Goal: Information Seeking & Learning: Learn about a topic

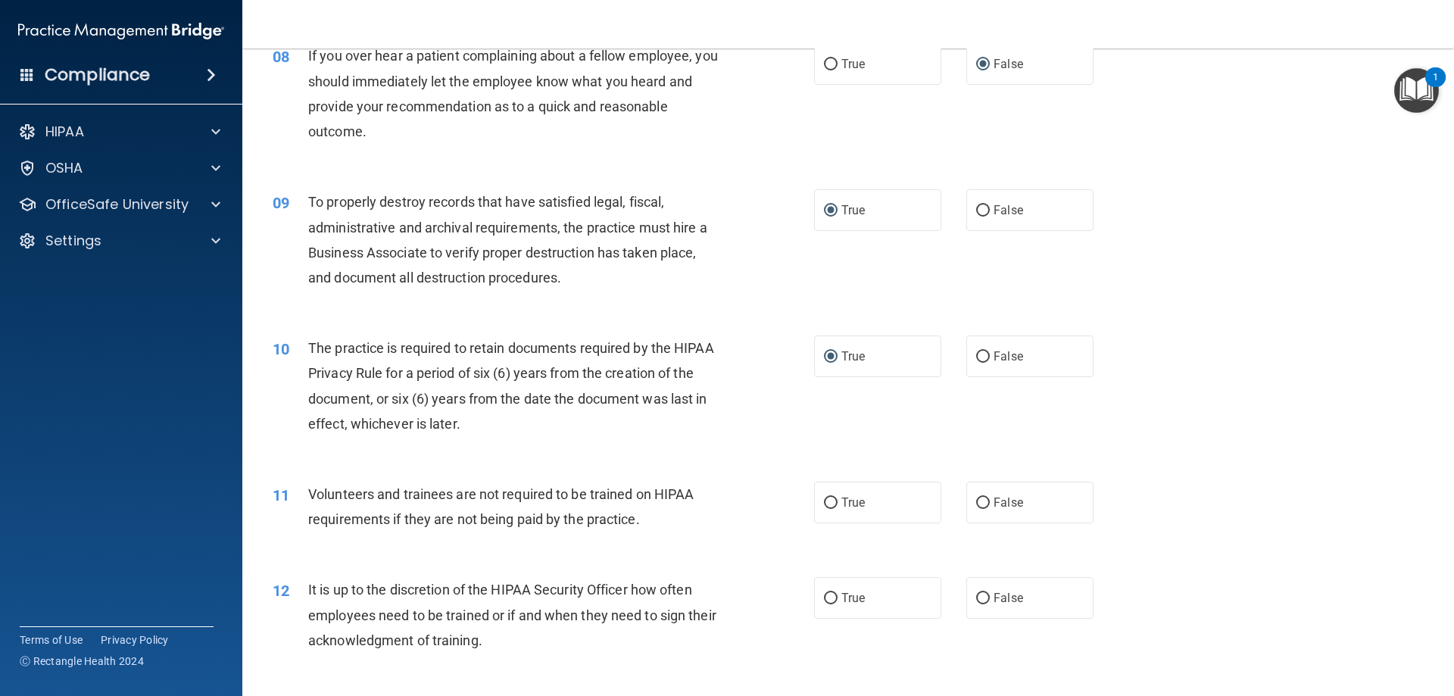
scroll to position [1134, 0]
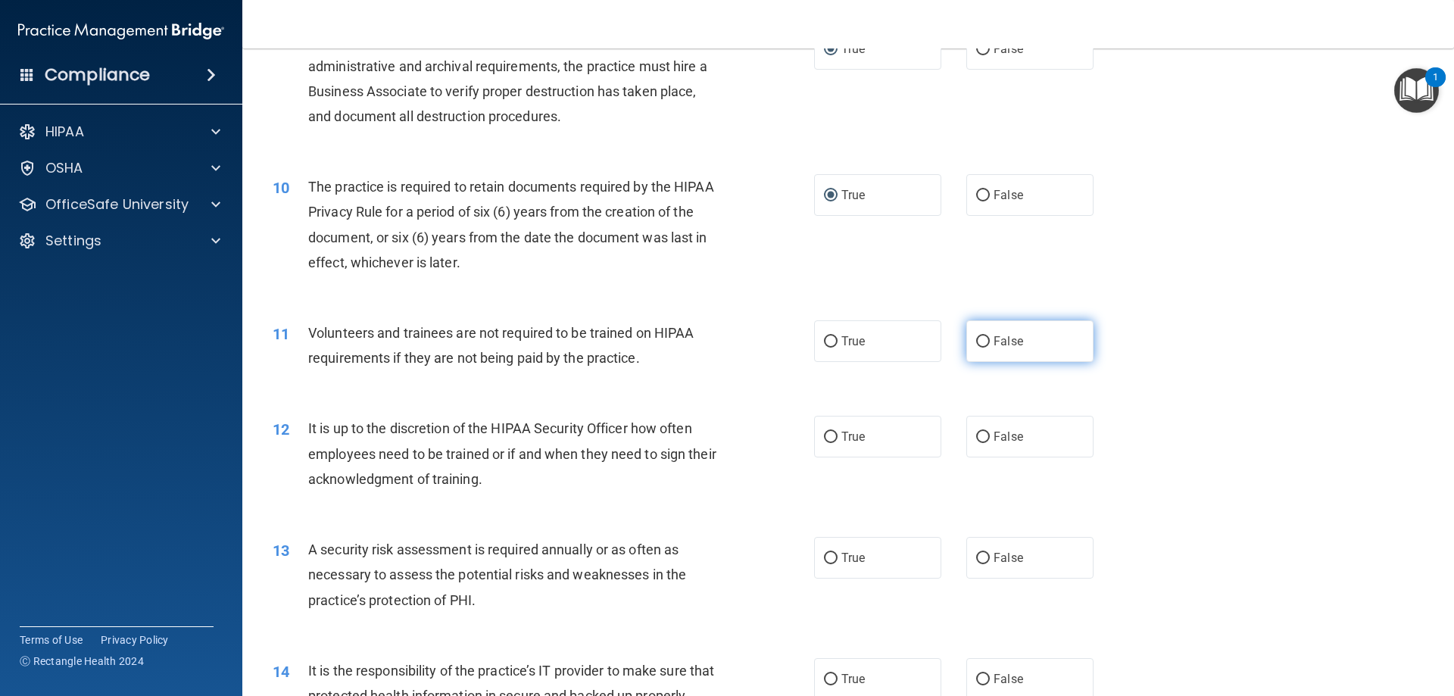
click at [976, 340] on input "False" at bounding box center [983, 341] width 14 height 11
radio input "true"
click at [978, 437] on input "False" at bounding box center [983, 437] width 14 height 11
radio input "true"
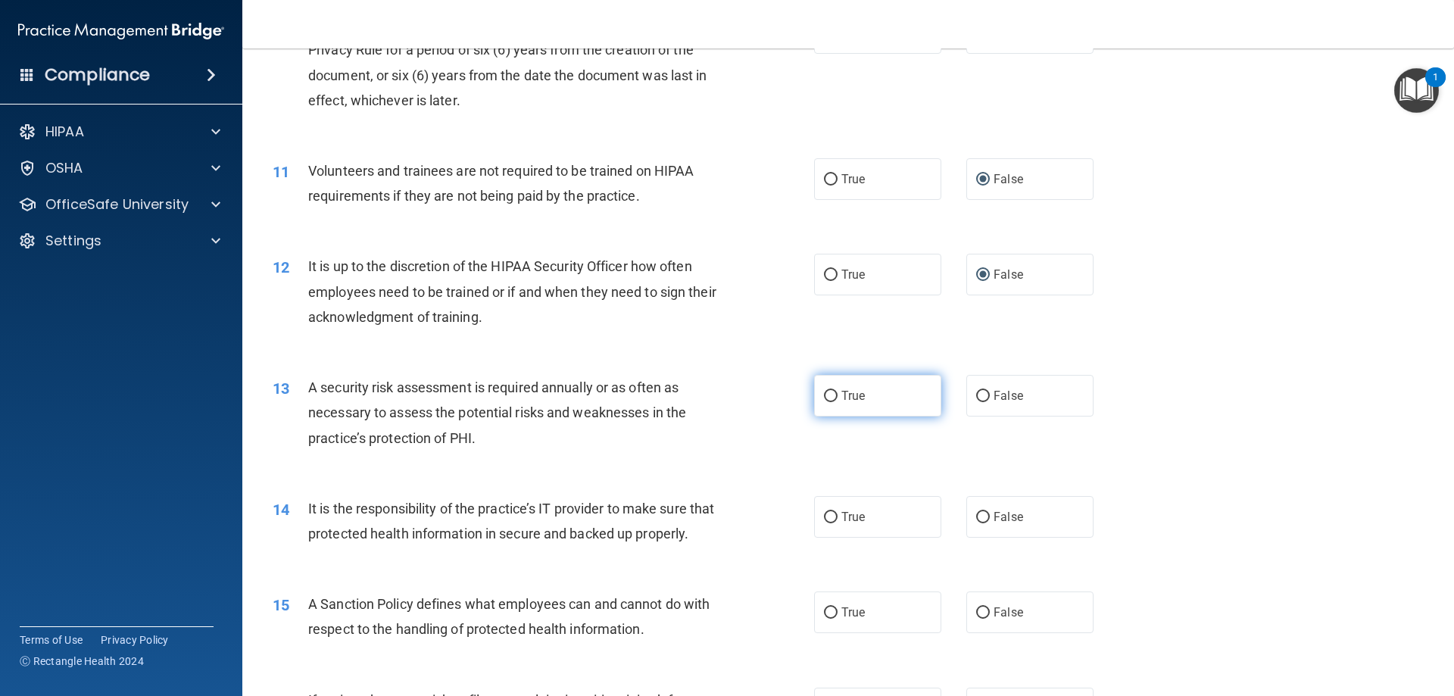
click at [824, 398] on input "True" at bounding box center [831, 396] width 14 height 11
radio input "true"
click at [983, 517] on label "False" at bounding box center [1029, 517] width 127 height 42
click at [983, 517] on input "False" at bounding box center [983, 517] width 14 height 11
radio input "true"
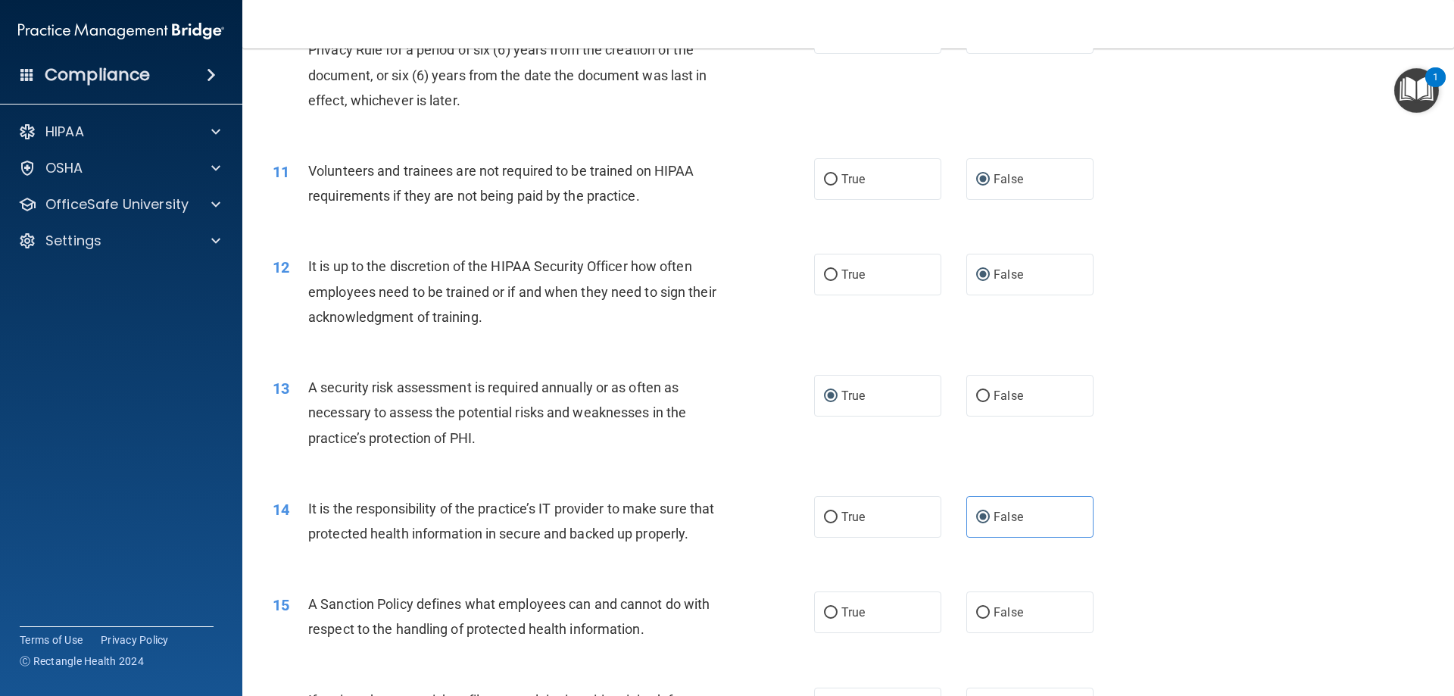
scroll to position [1619, 0]
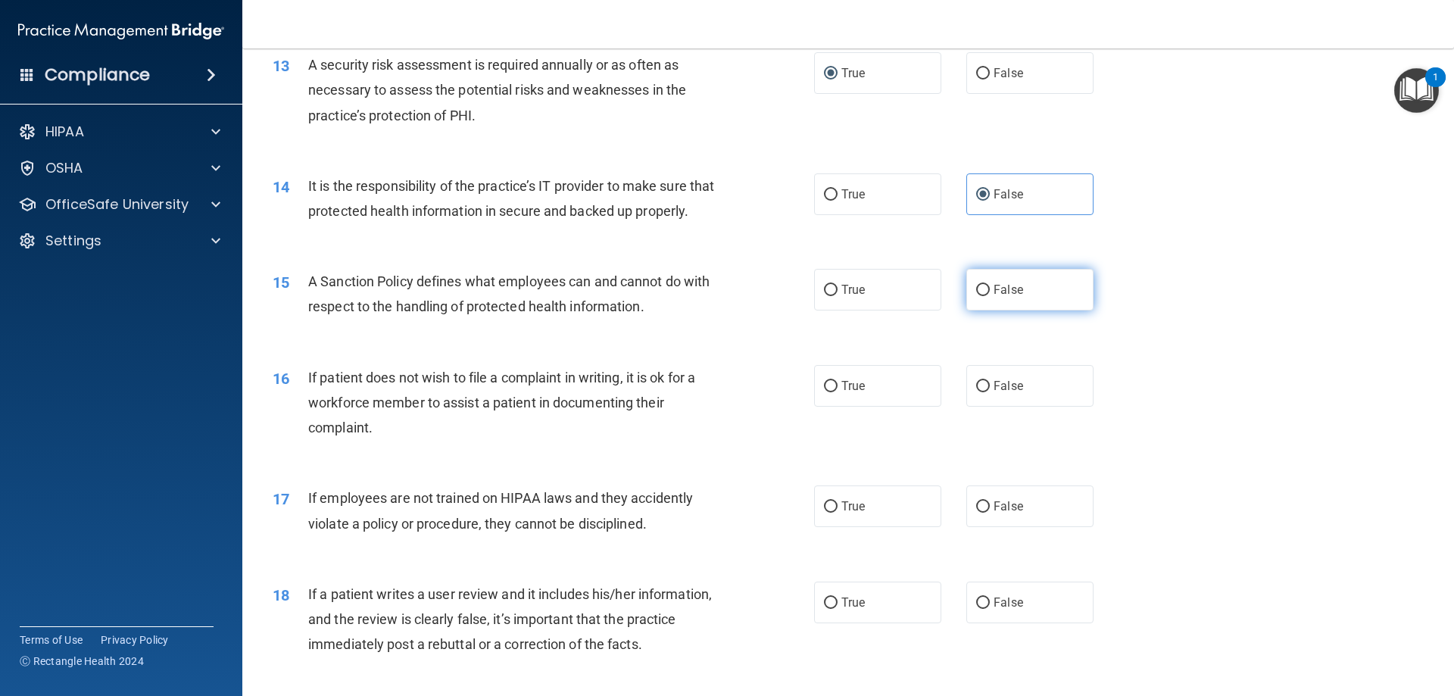
click at [976, 292] on input "False" at bounding box center [983, 290] width 14 height 11
radio input "true"
click at [824, 387] on input "True" at bounding box center [831, 386] width 14 height 11
radio input "true"
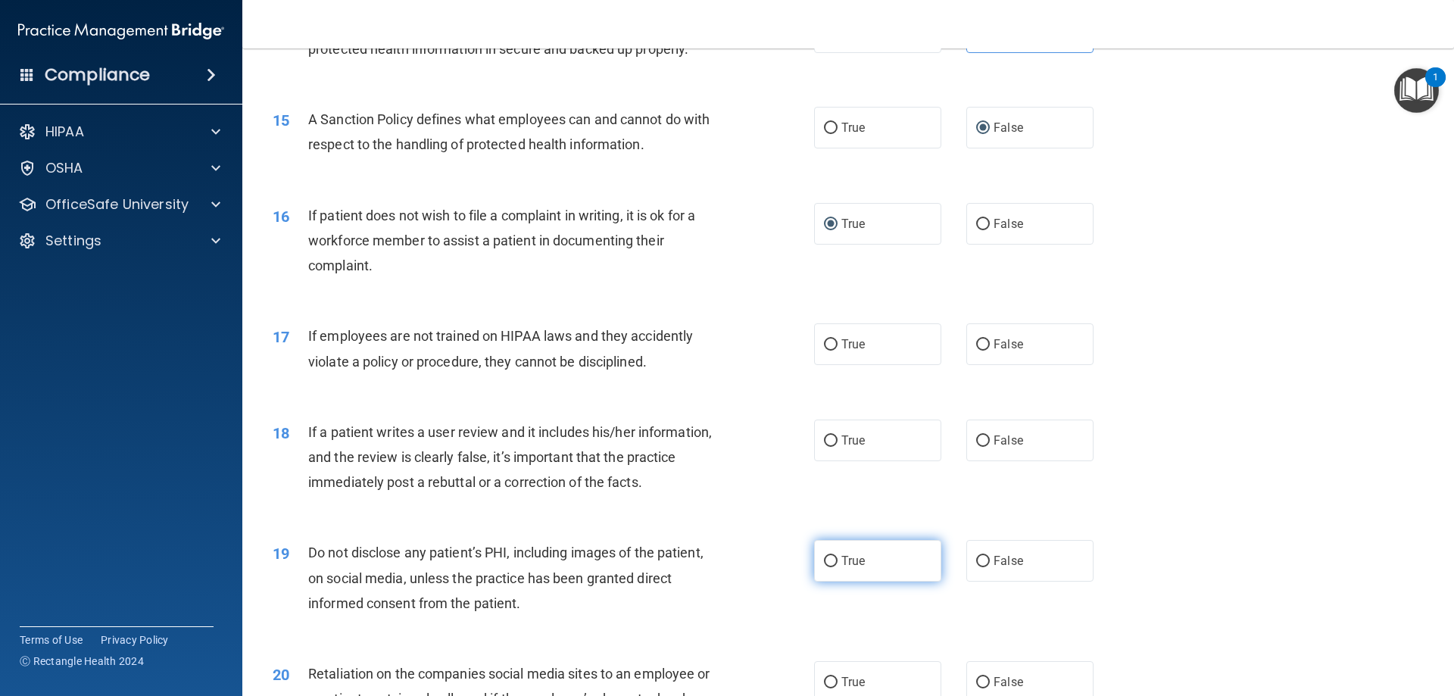
scroll to position [1942, 0]
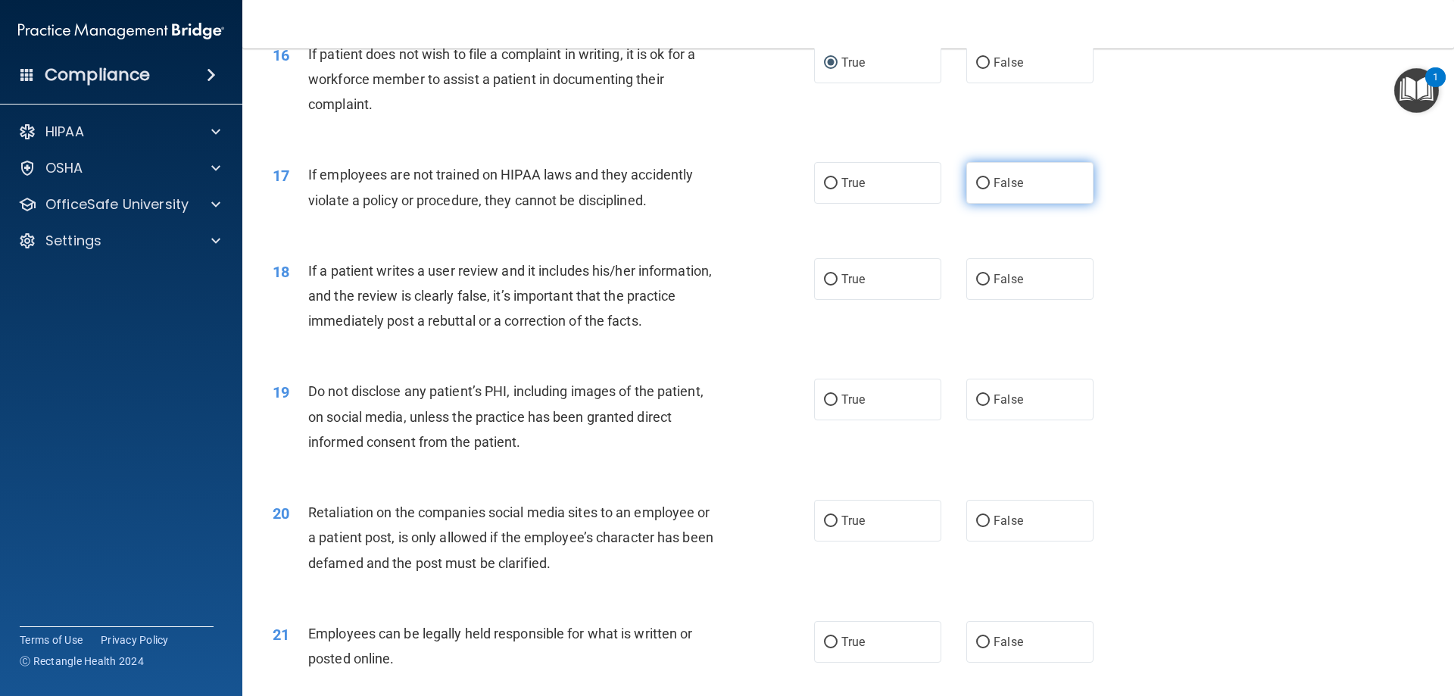
click at [976, 178] on input "False" at bounding box center [983, 183] width 14 height 11
radio input "true"
click at [978, 279] on input "False" at bounding box center [983, 279] width 14 height 11
radio input "true"
click at [824, 398] on input "True" at bounding box center [831, 400] width 14 height 11
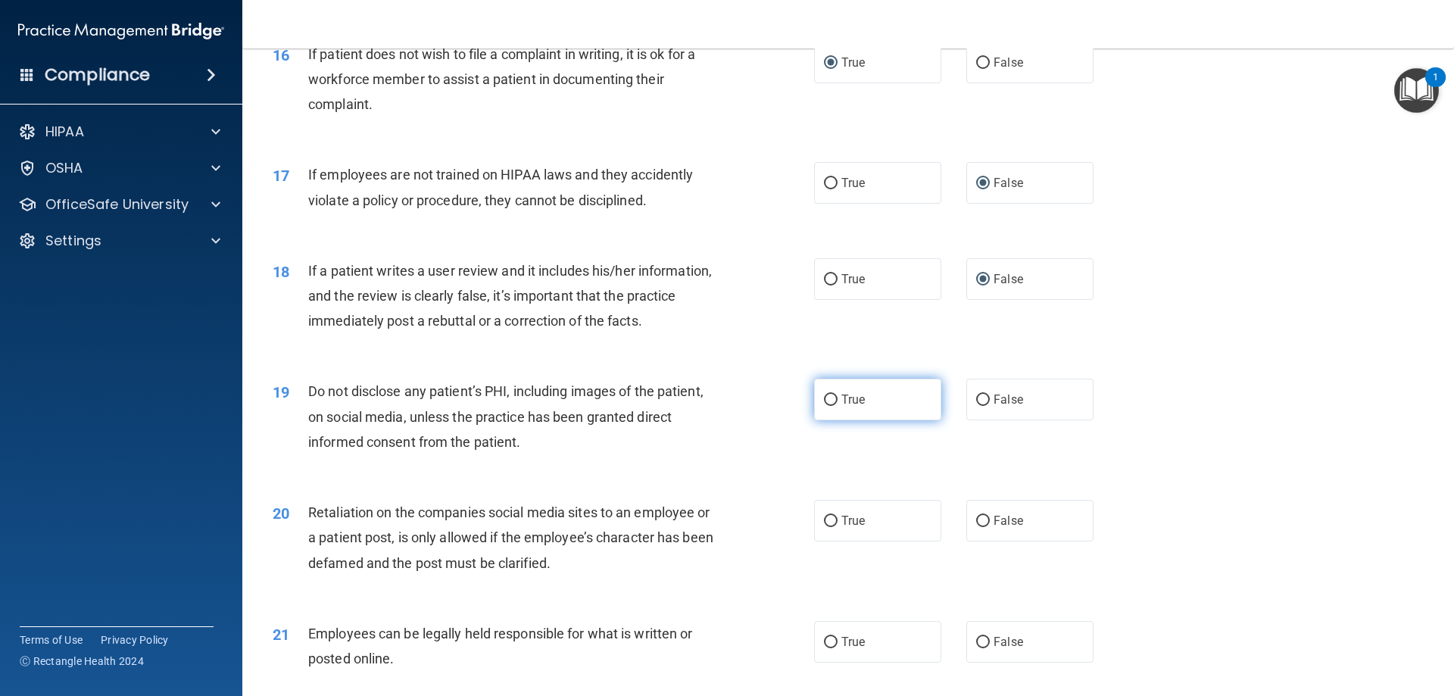
radio input "true"
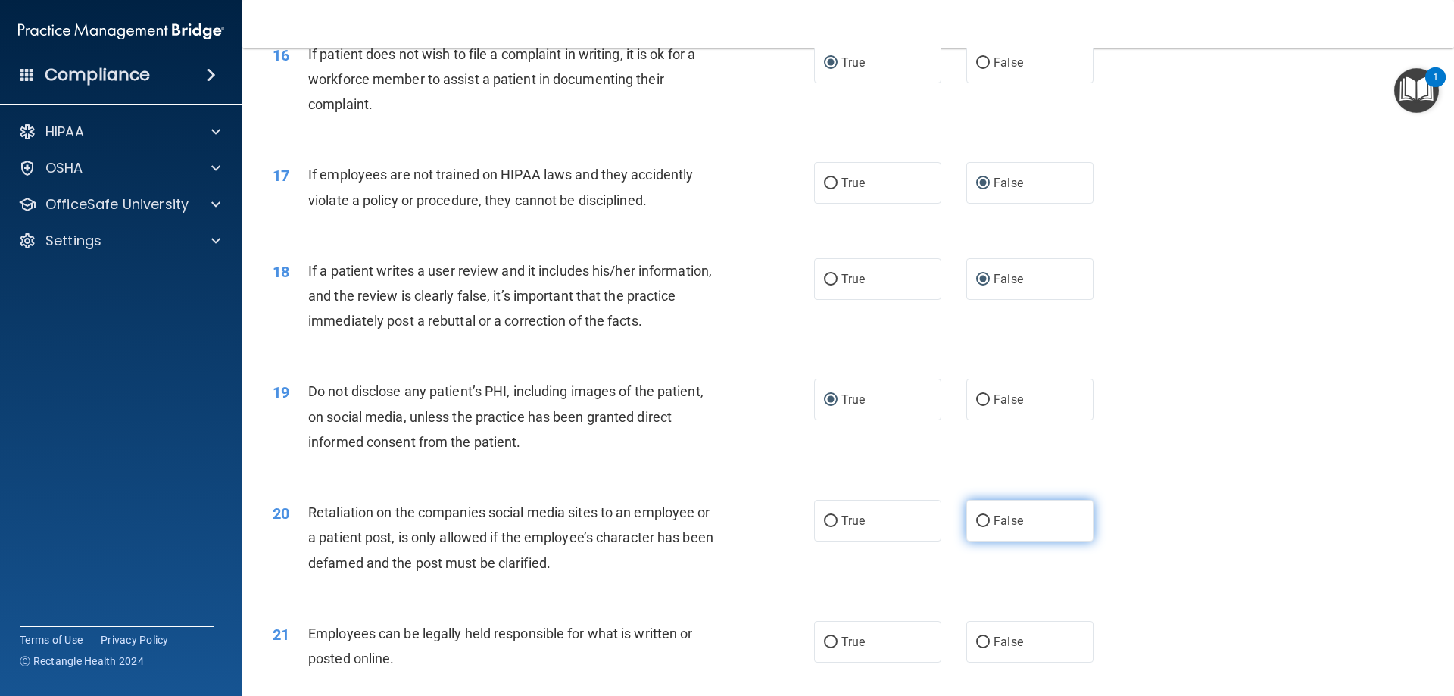
click at [980, 519] on input "False" at bounding box center [983, 521] width 14 height 11
radio input "true"
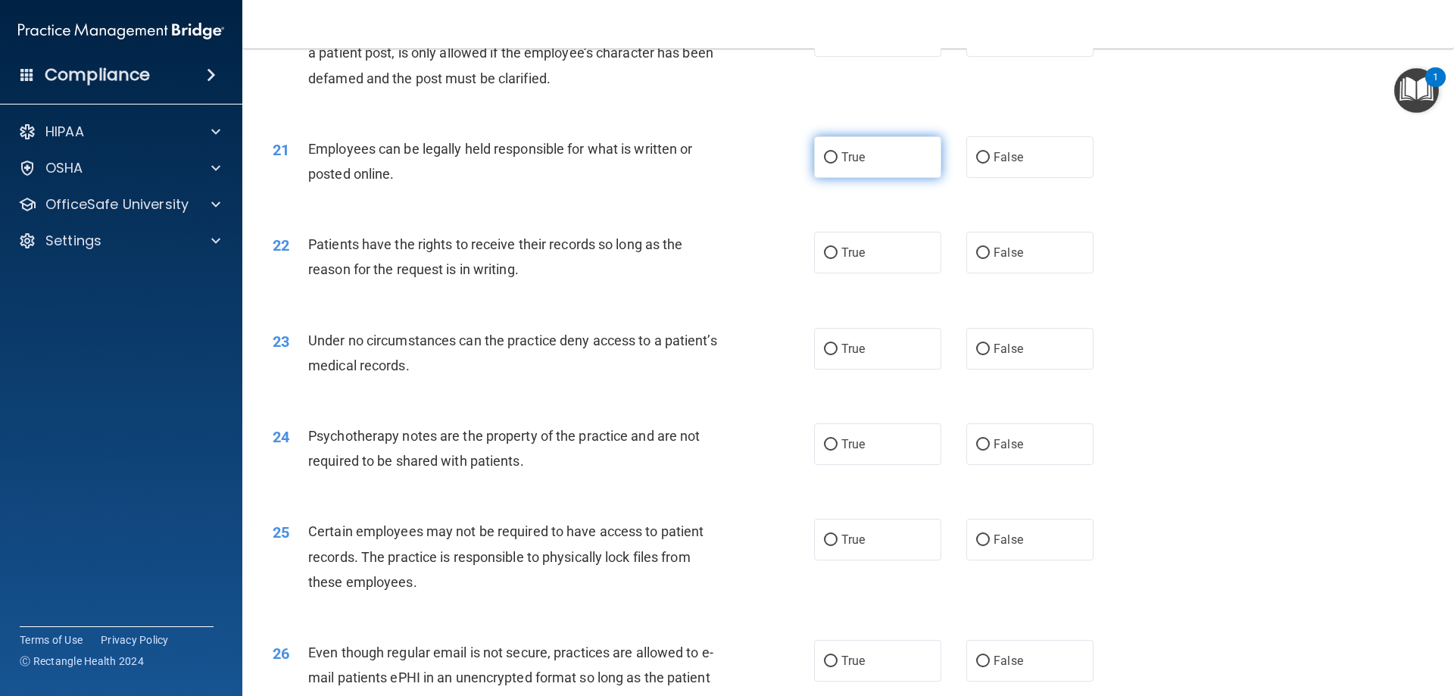
click at [824, 154] on input "True" at bounding box center [831, 157] width 14 height 11
radio input "true"
click at [976, 253] on input "False" at bounding box center [983, 253] width 14 height 11
radio input "true"
click at [976, 347] on input "False" at bounding box center [983, 349] width 14 height 11
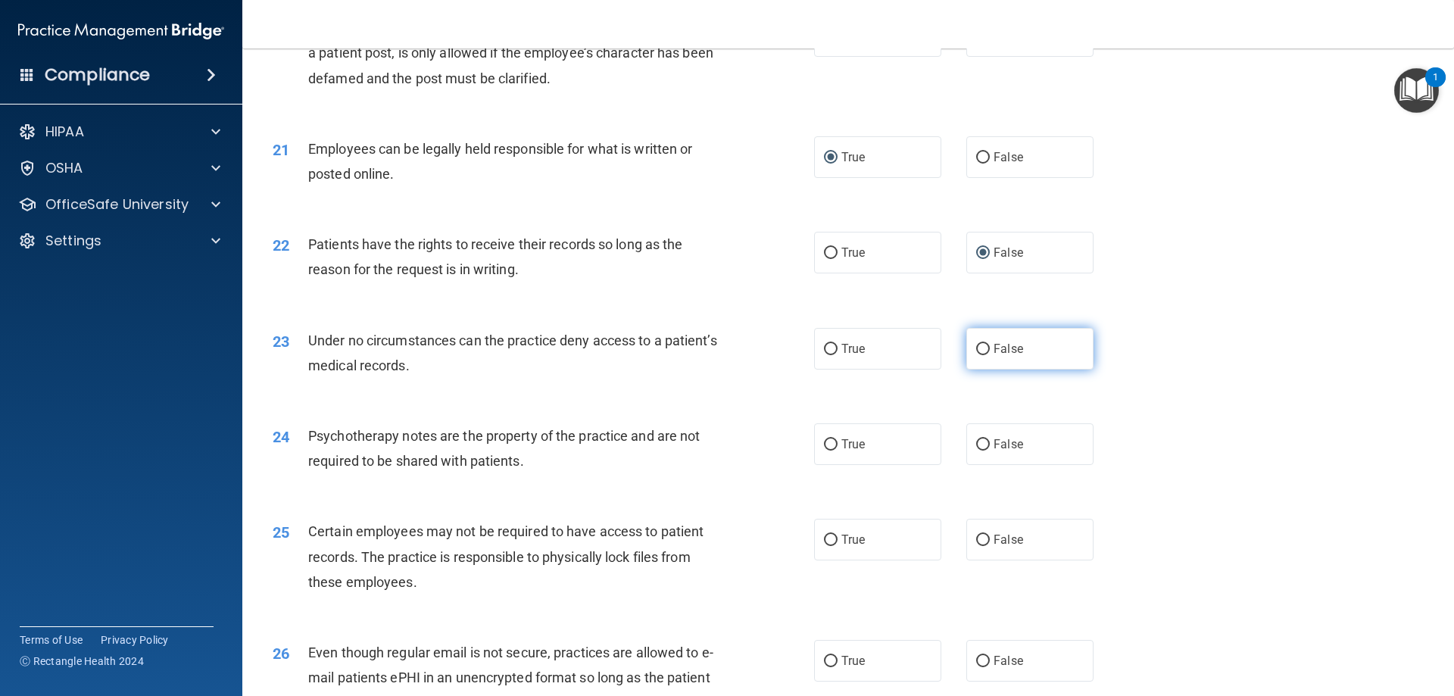
radio input "true"
click at [976, 441] on input "False" at bounding box center [983, 444] width 14 height 11
radio input "true"
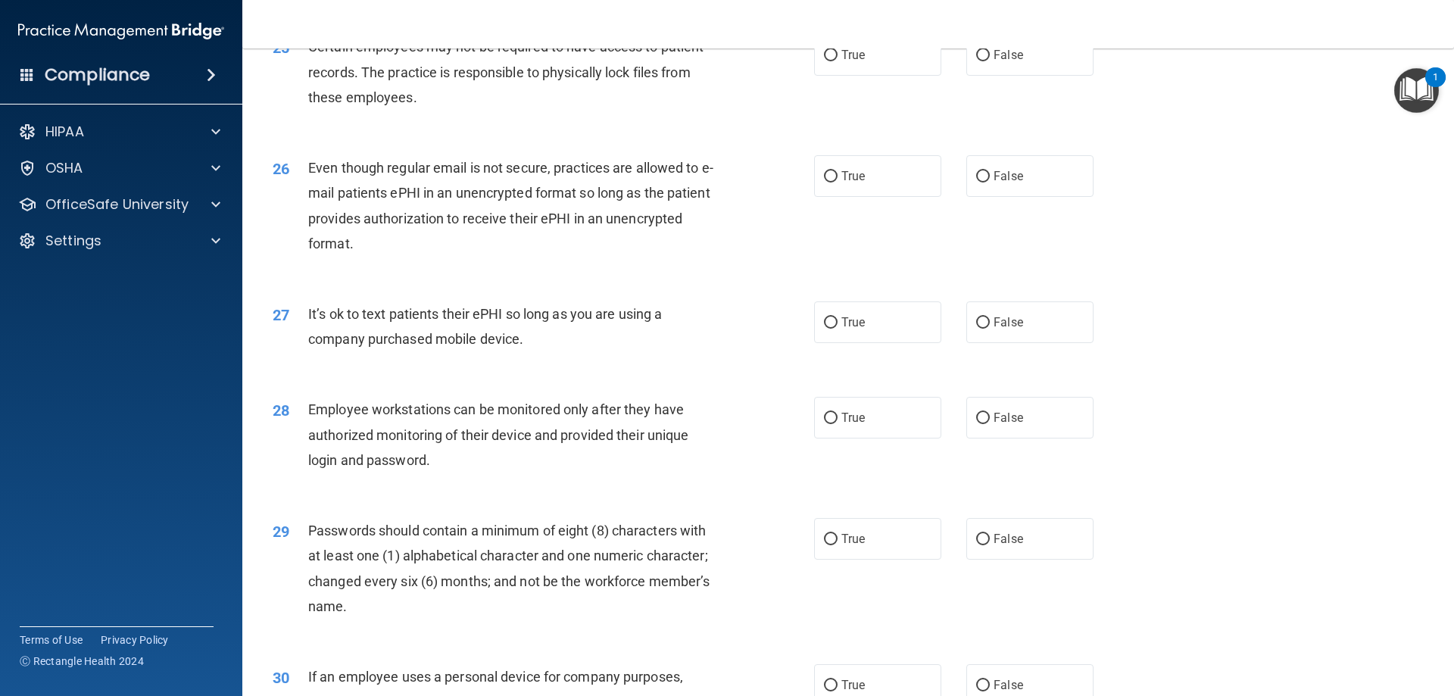
scroll to position [2751, 0]
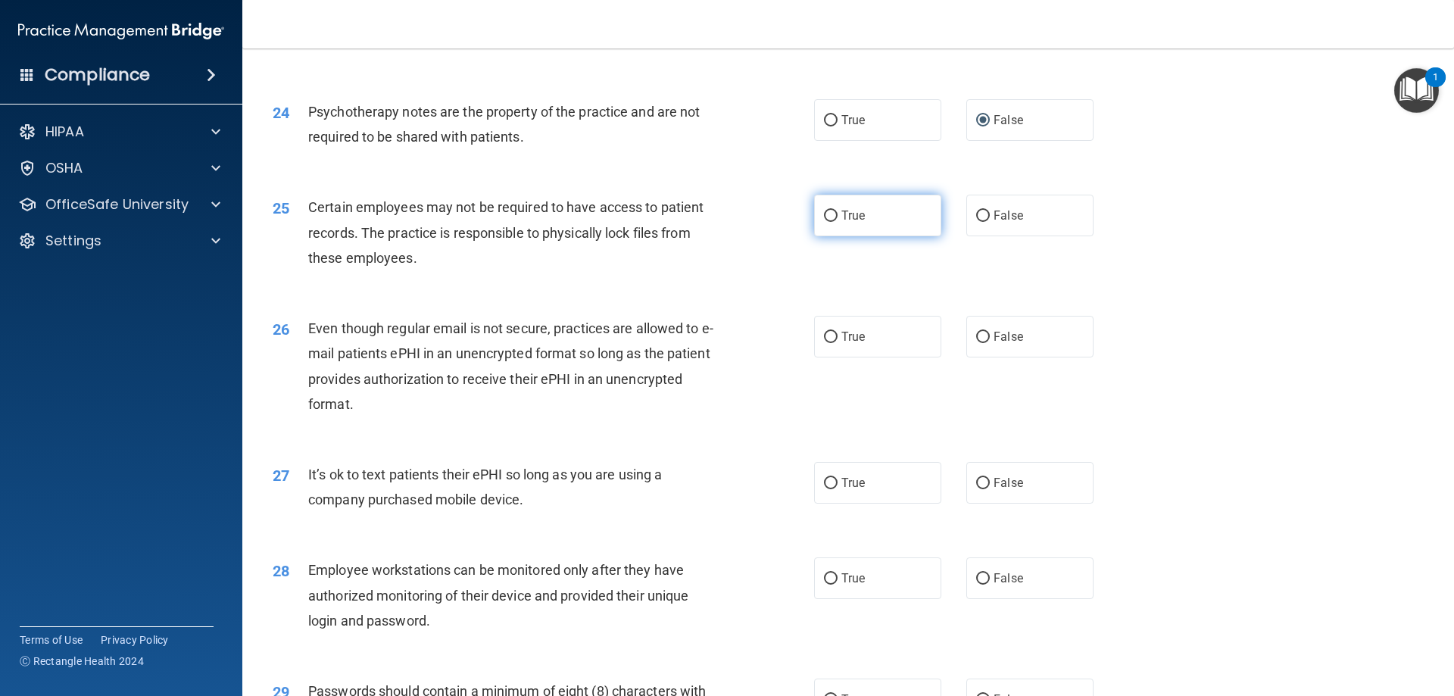
click at [824, 220] on input "True" at bounding box center [831, 216] width 14 height 11
radio input "true"
click at [977, 336] on input "False" at bounding box center [983, 337] width 14 height 11
radio input "true"
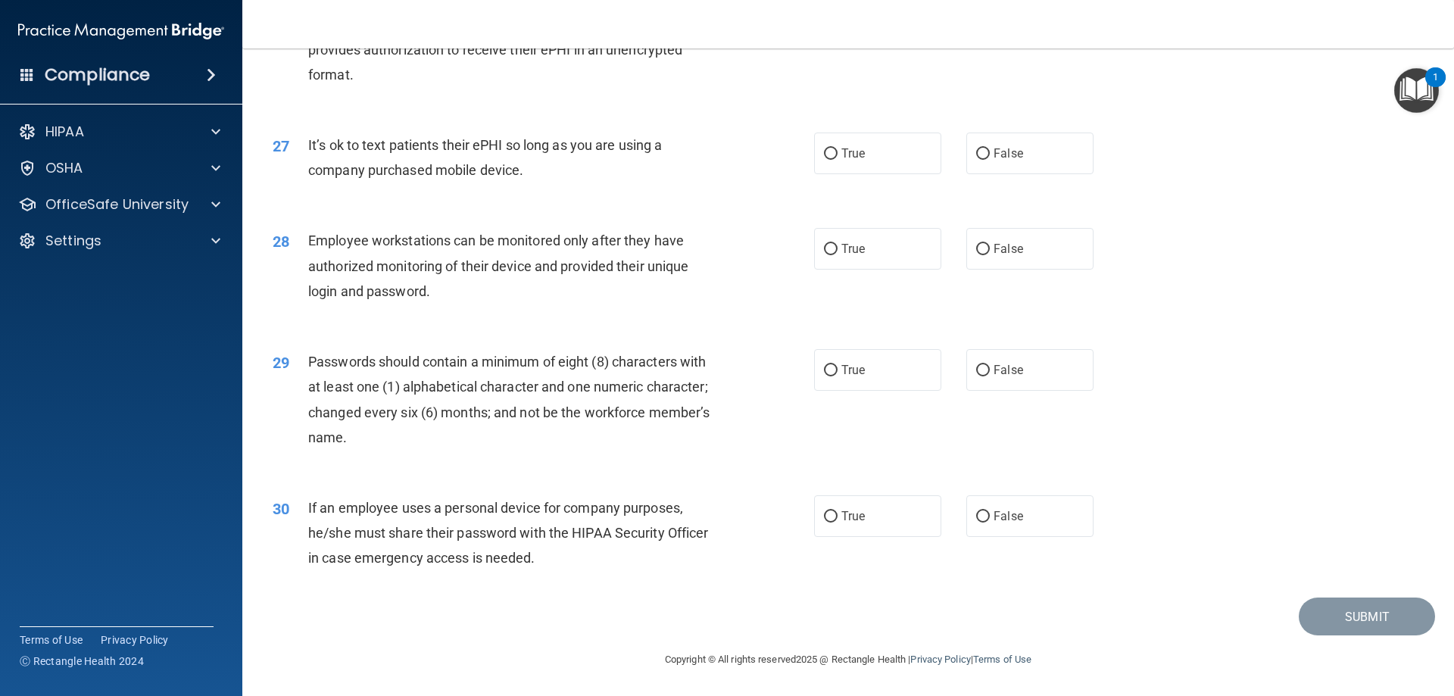
scroll to position [2920, 0]
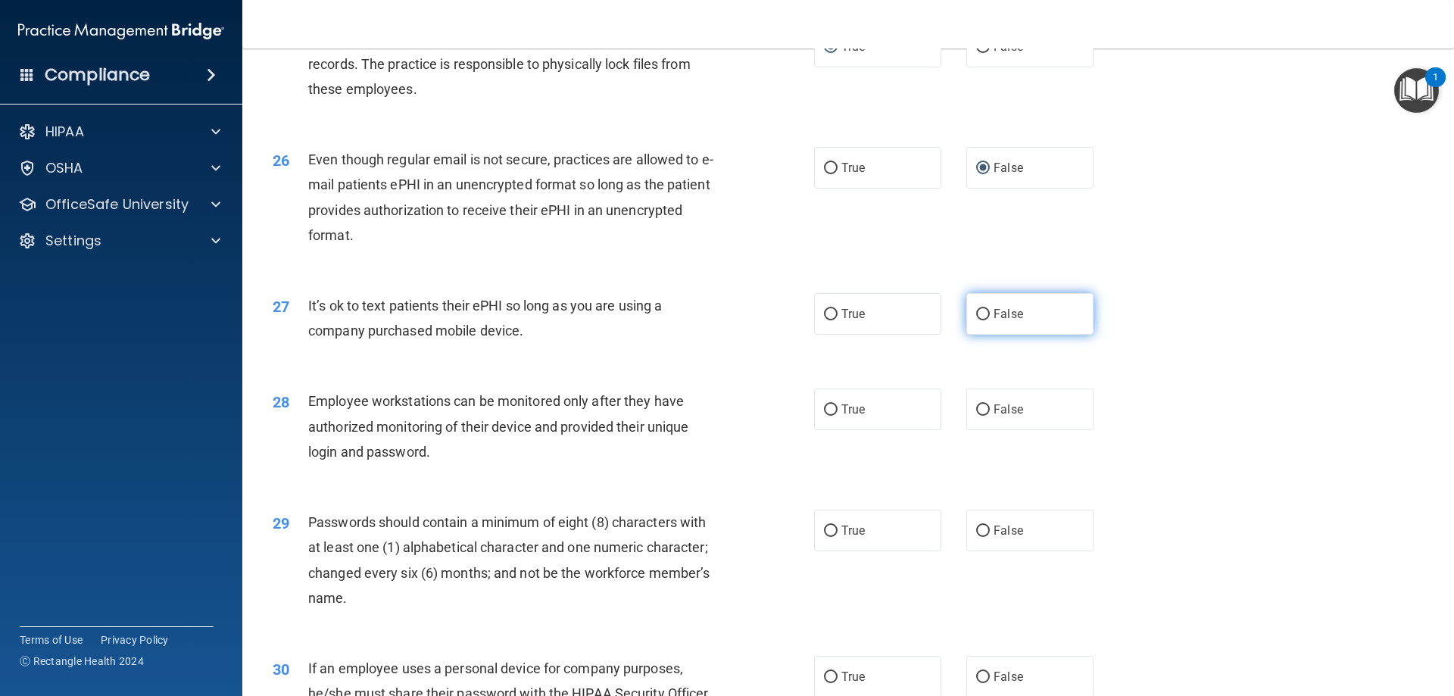
click at [976, 313] on input "False" at bounding box center [983, 314] width 14 height 11
radio input "true"
click at [978, 412] on input "False" at bounding box center [983, 409] width 14 height 11
radio input "true"
click at [824, 530] on input "True" at bounding box center [831, 530] width 14 height 11
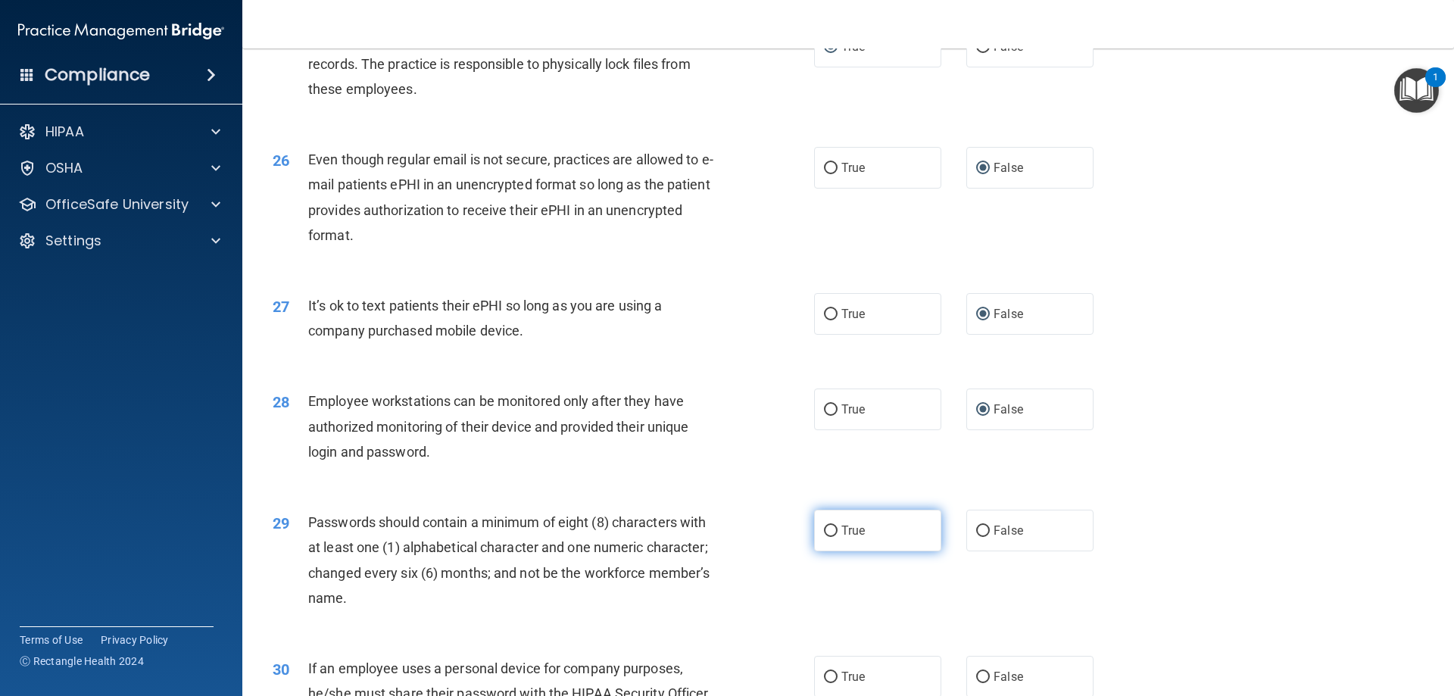
radio input "true"
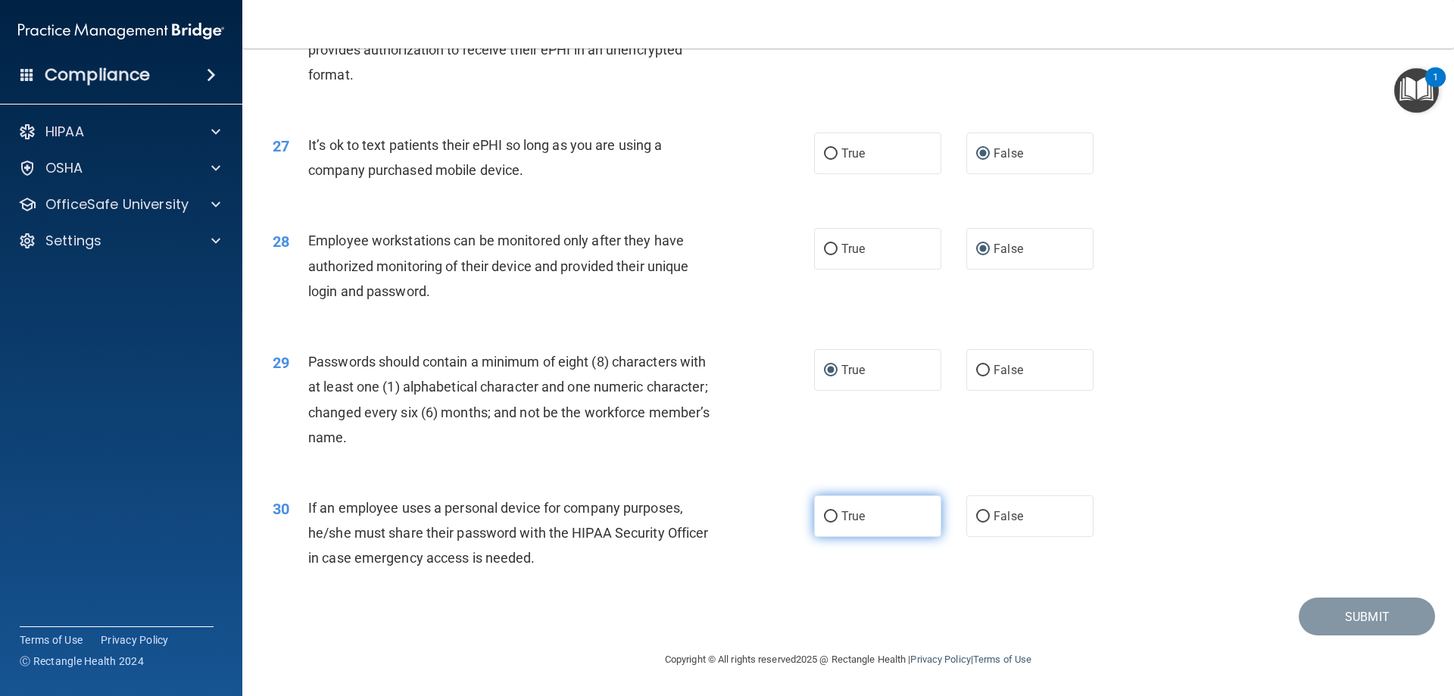
click at [831, 512] on input "True" at bounding box center [831, 516] width 14 height 11
radio input "true"
click at [1353, 611] on button "Submit" at bounding box center [1367, 616] width 136 height 39
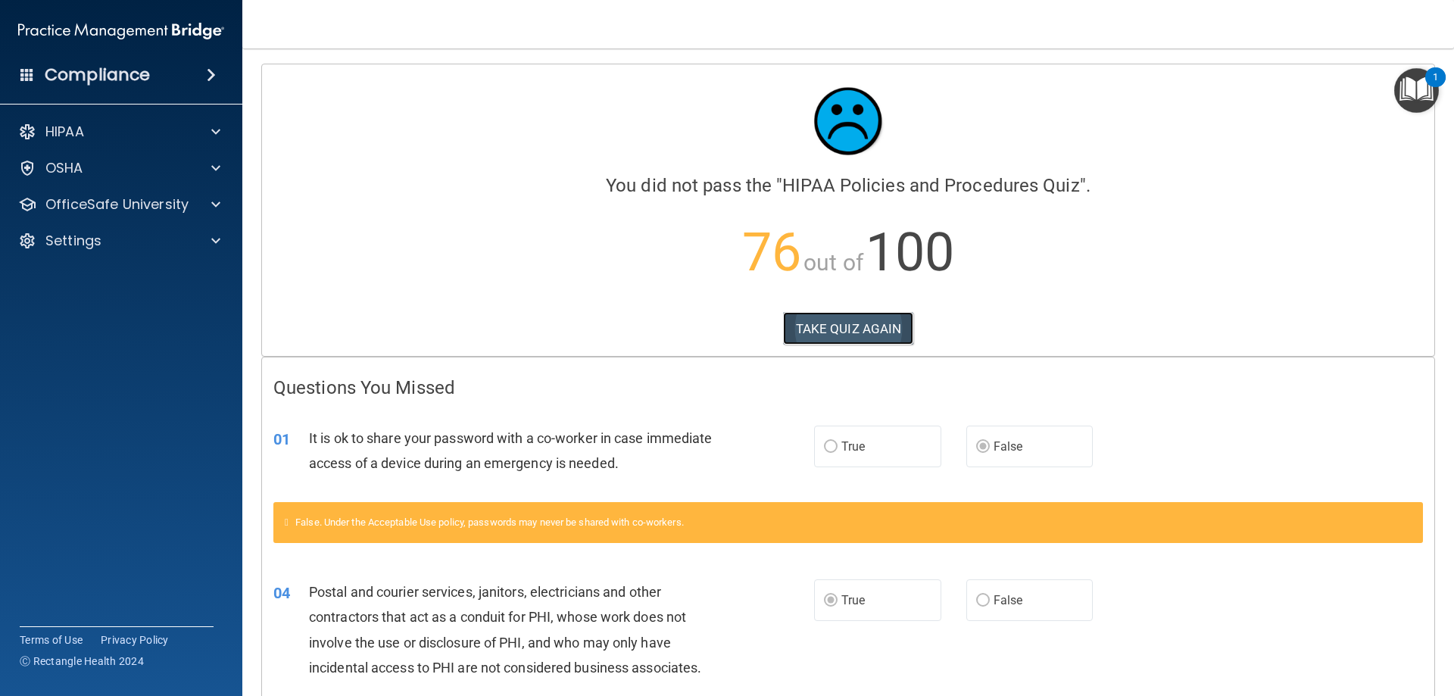
click at [872, 324] on button "TAKE QUIZ AGAIN" at bounding box center [848, 328] width 131 height 33
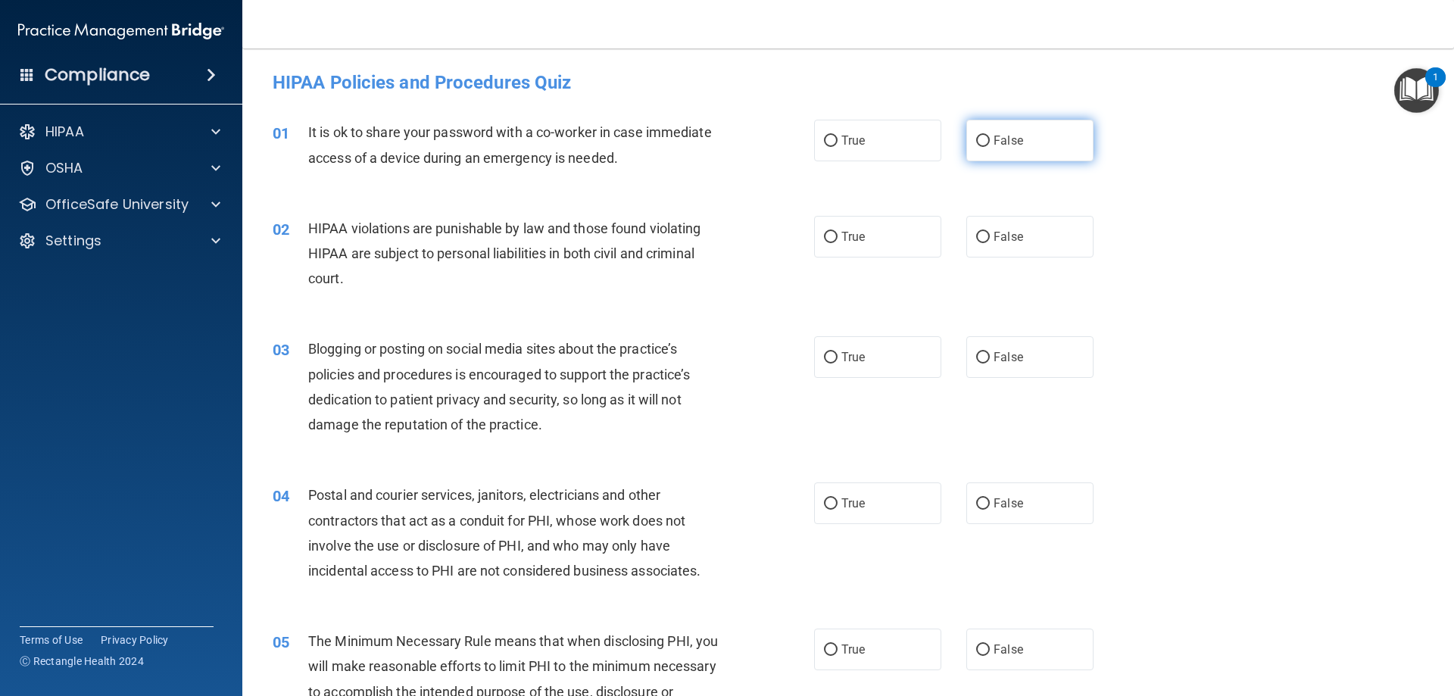
click at [976, 144] on input "False" at bounding box center [983, 141] width 14 height 11
radio input "true"
click at [814, 238] on label "True" at bounding box center [877, 237] width 127 height 42
click at [824, 238] on input "True" at bounding box center [831, 237] width 14 height 11
radio input "true"
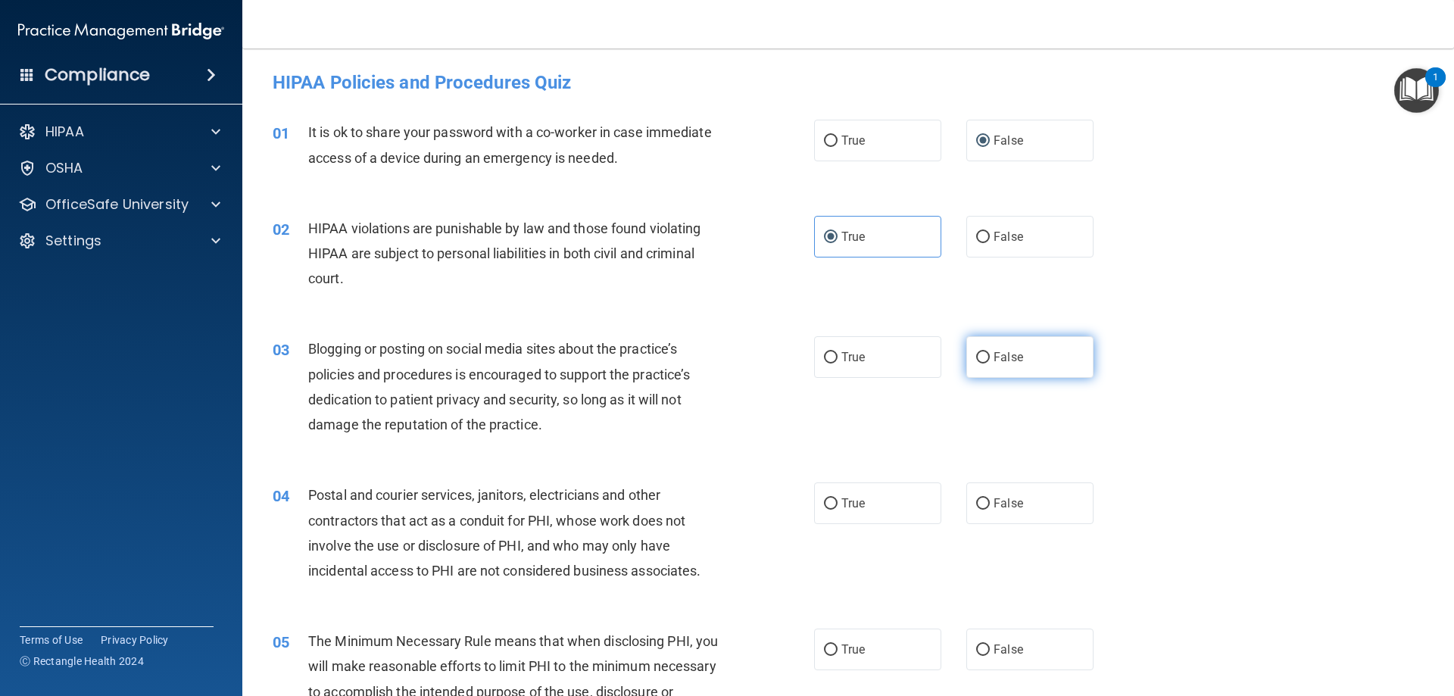
click at [978, 353] on input "False" at bounding box center [983, 357] width 14 height 11
radio input "true"
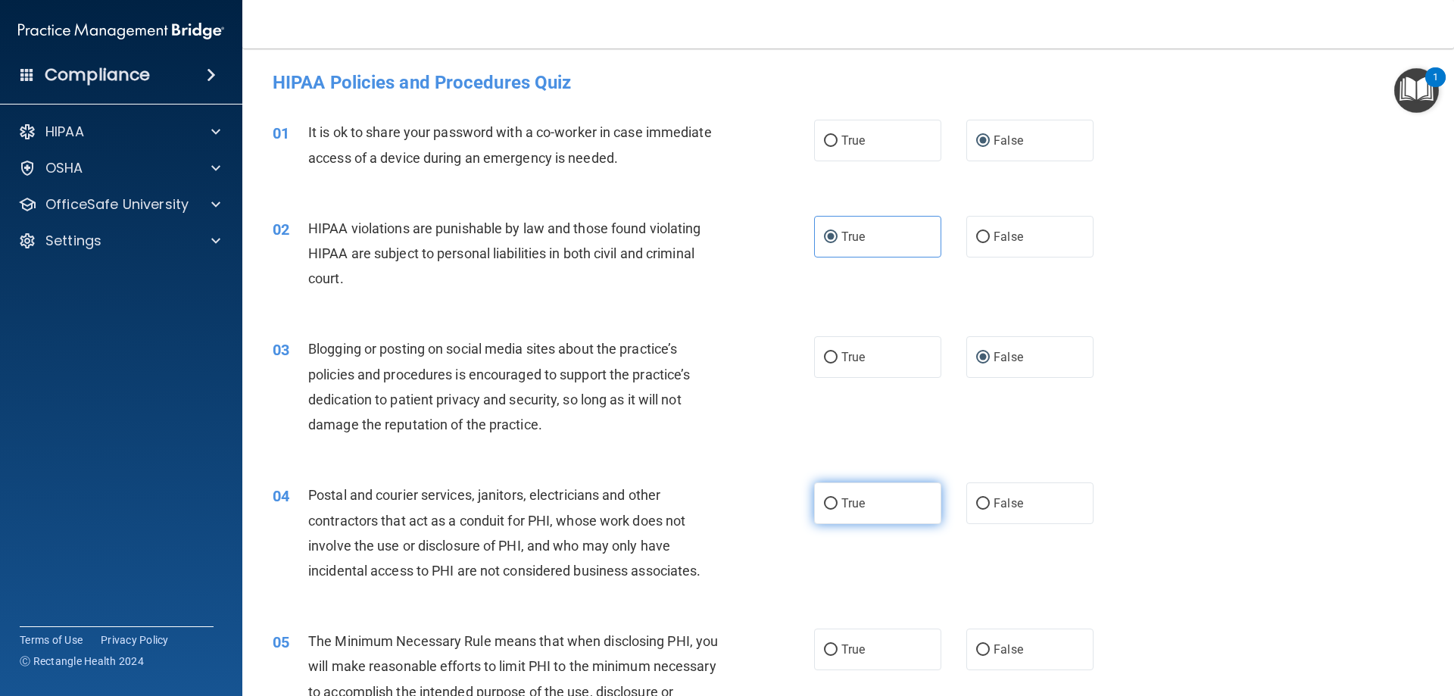
click at [824, 501] on input "True" at bounding box center [831, 503] width 14 height 11
radio input "true"
click at [829, 648] on input "True" at bounding box center [831, 649] width 14 height 11
radio input "true"
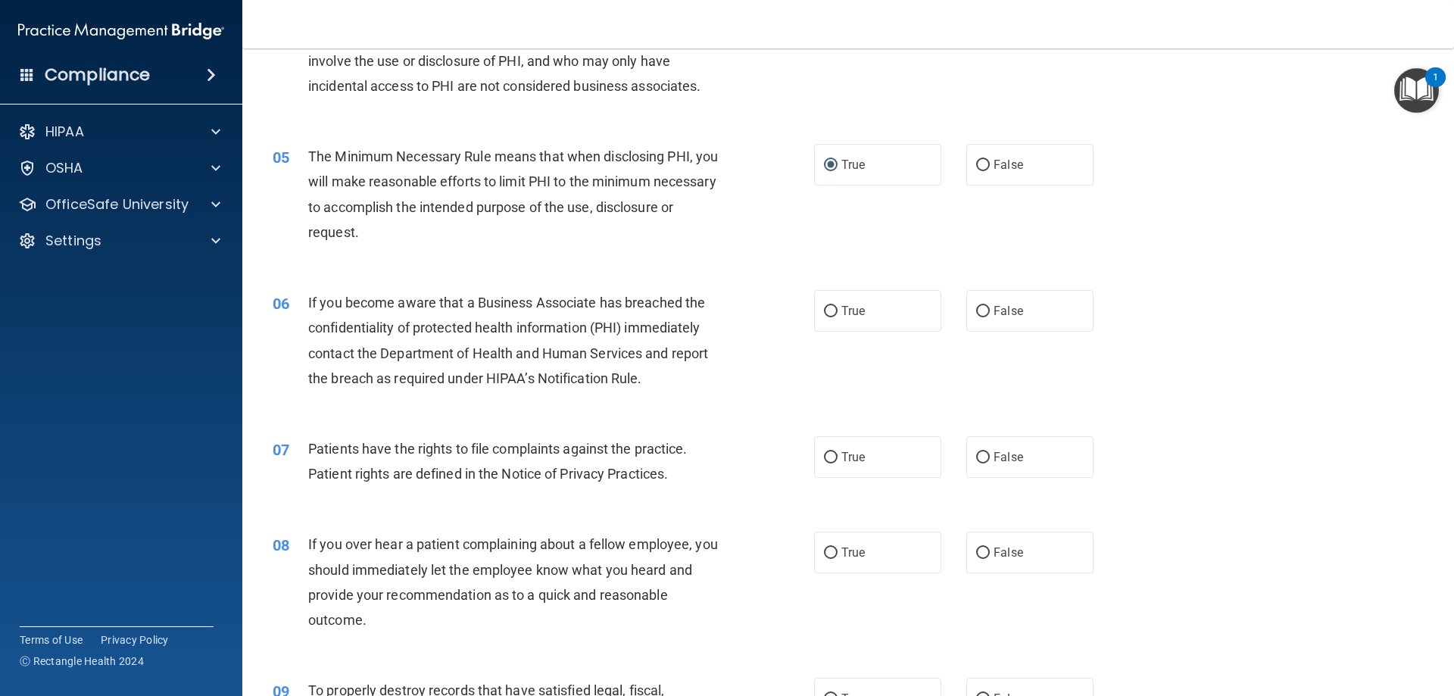
scroll to position [646, 0]
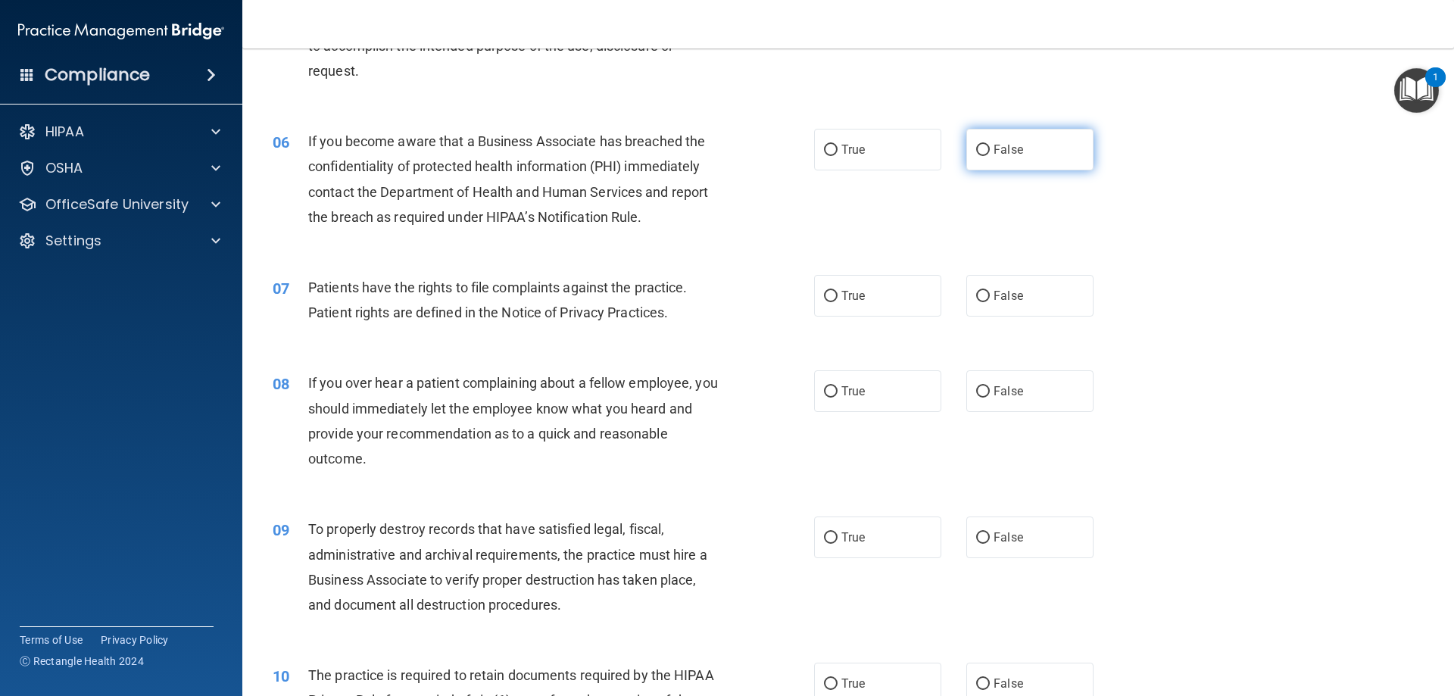
click at [976, 152] on input "False" at bounding box center [983, 150] width 14 height 11
radio input "true"
click at [826, 295] on input "True" at bounding box center [831, 296] width 14 height 11
radio input "true"
click at [977, 387] on input "False" at bounding box center [983, 391] width 14 height 11
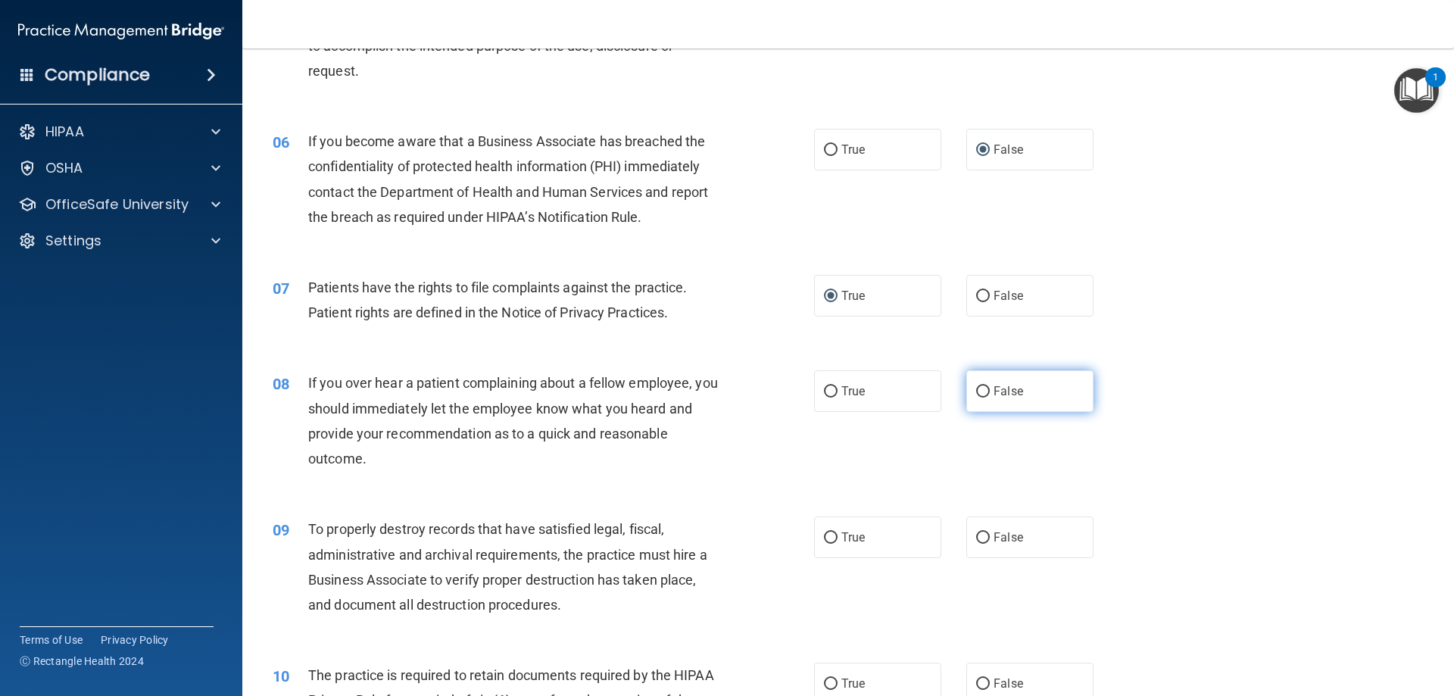
radio input "true"
click at [976, 540] on input "False" at bounding box center [983, 537] width 14 height 11
radio input "true"
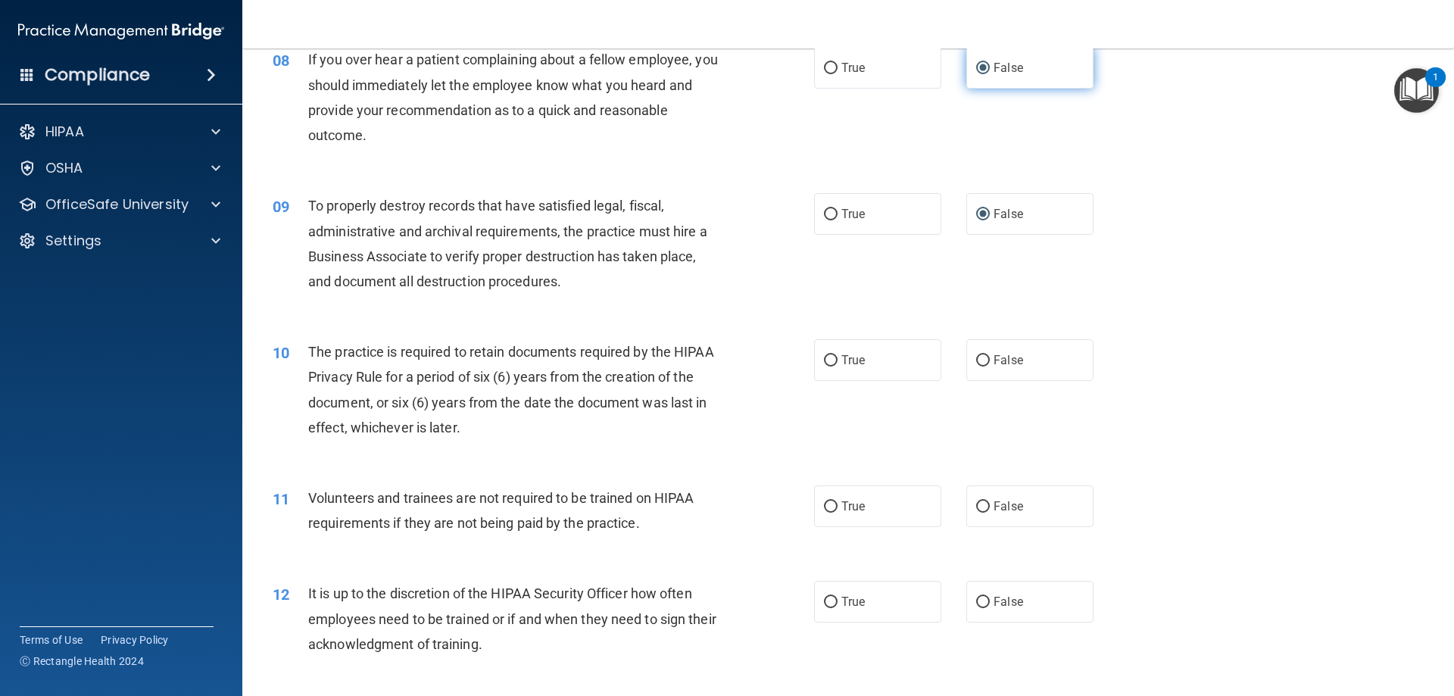
scroll to position [1130, 0]
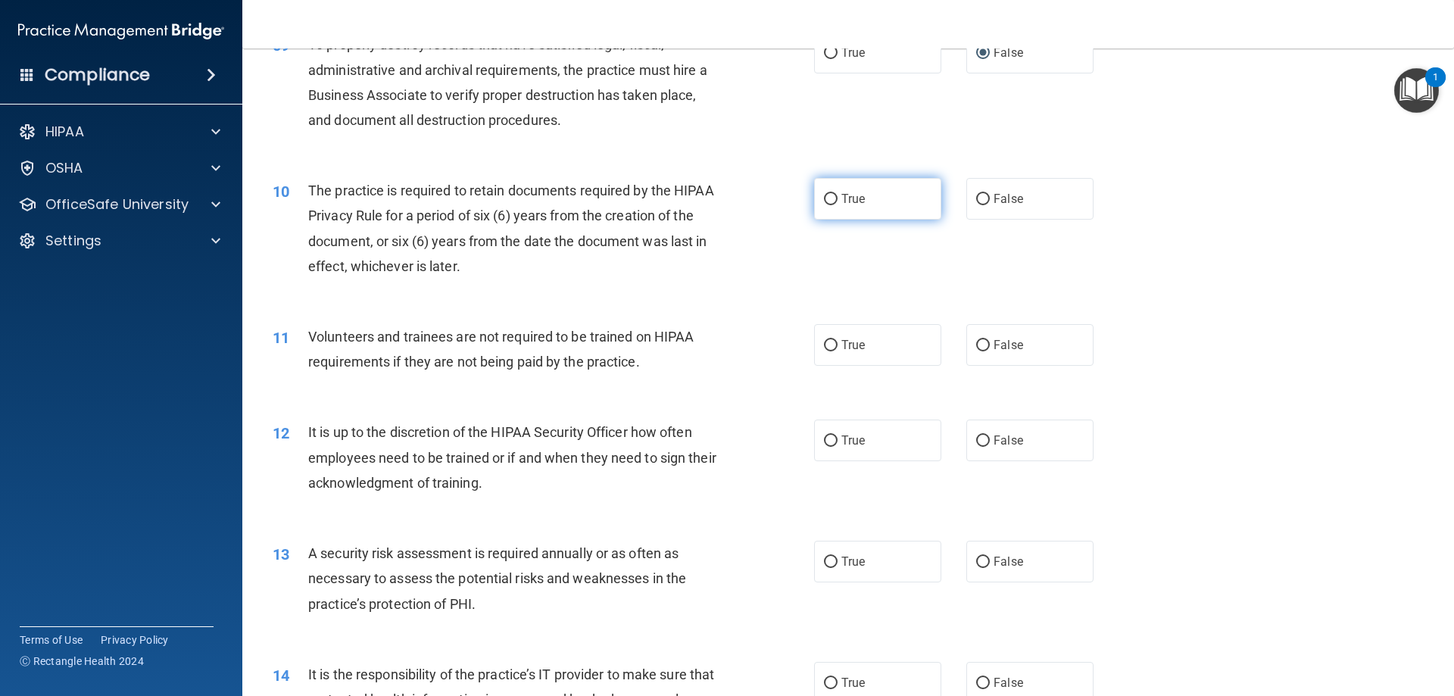
click at [824, 196] on input "True" at bounding box center [831, 199] width 14 height 11
radio input "true"
click at [976, 341] on input "False" at bounding box center [983, 345] width 14 height 11
radio input "true"
click at [976, 440] on input "False" at bounding box center [983, 440] width 14 height 11
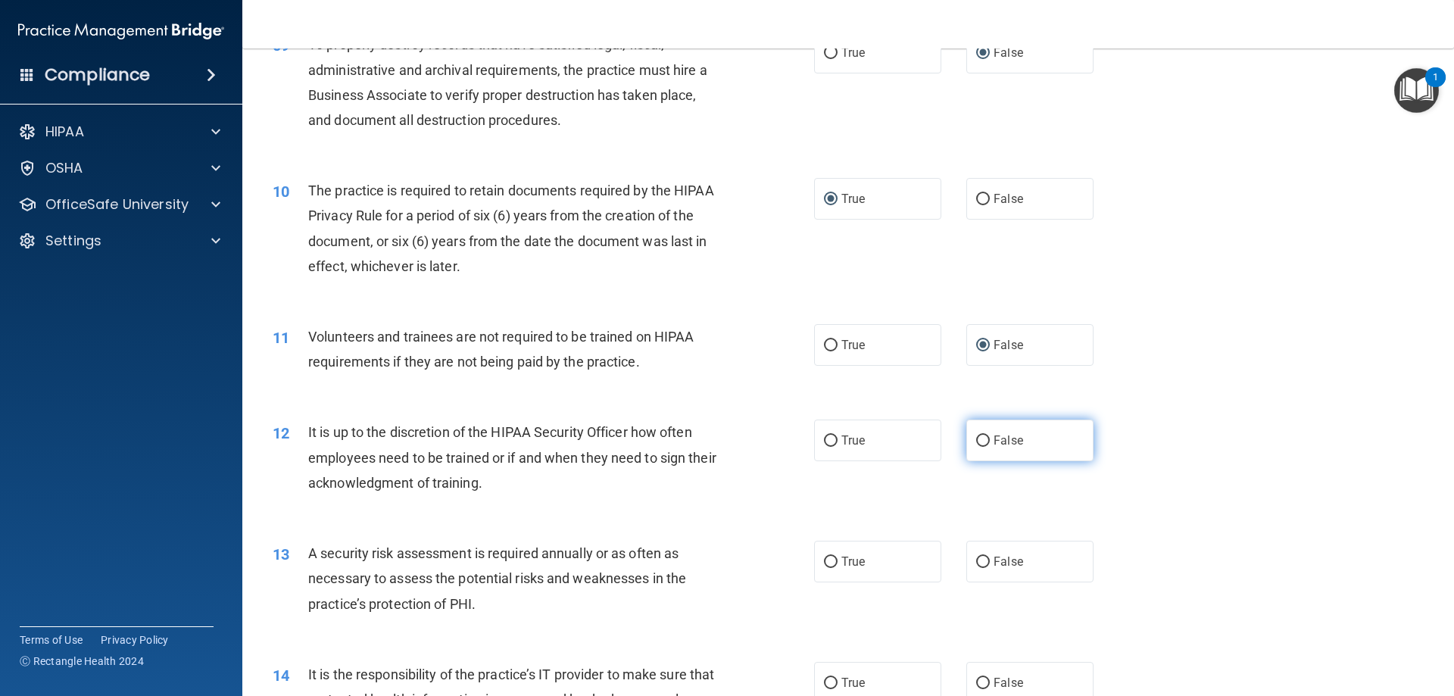
radio input "true"
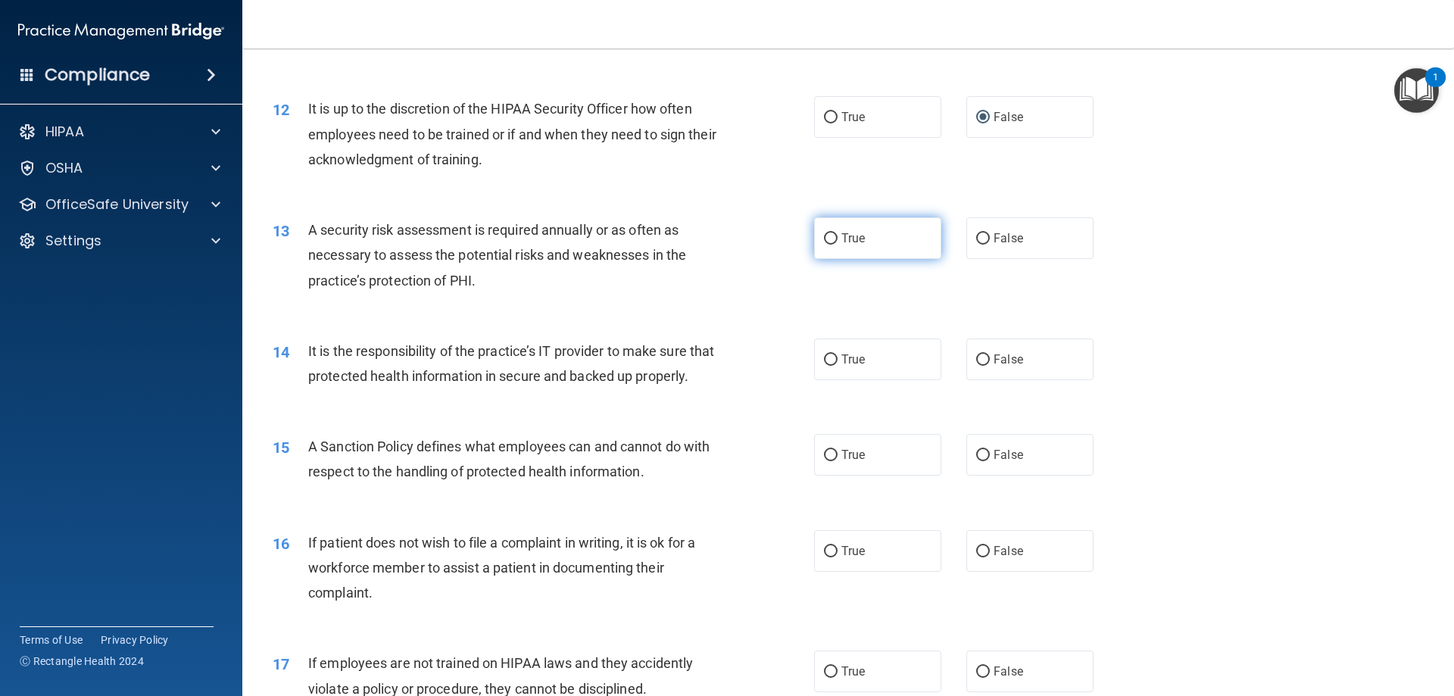
click at [828, 236] on input "True" at bounding box center [831, 238] width 14 height 11
radio input "true"
click at [980, 355] on input "False" at bounding box center [983, 359] width 14 height 11
radio input "true"
click at [978, 455] on input "False" at bounding box center [983, 455] width 14 height 11
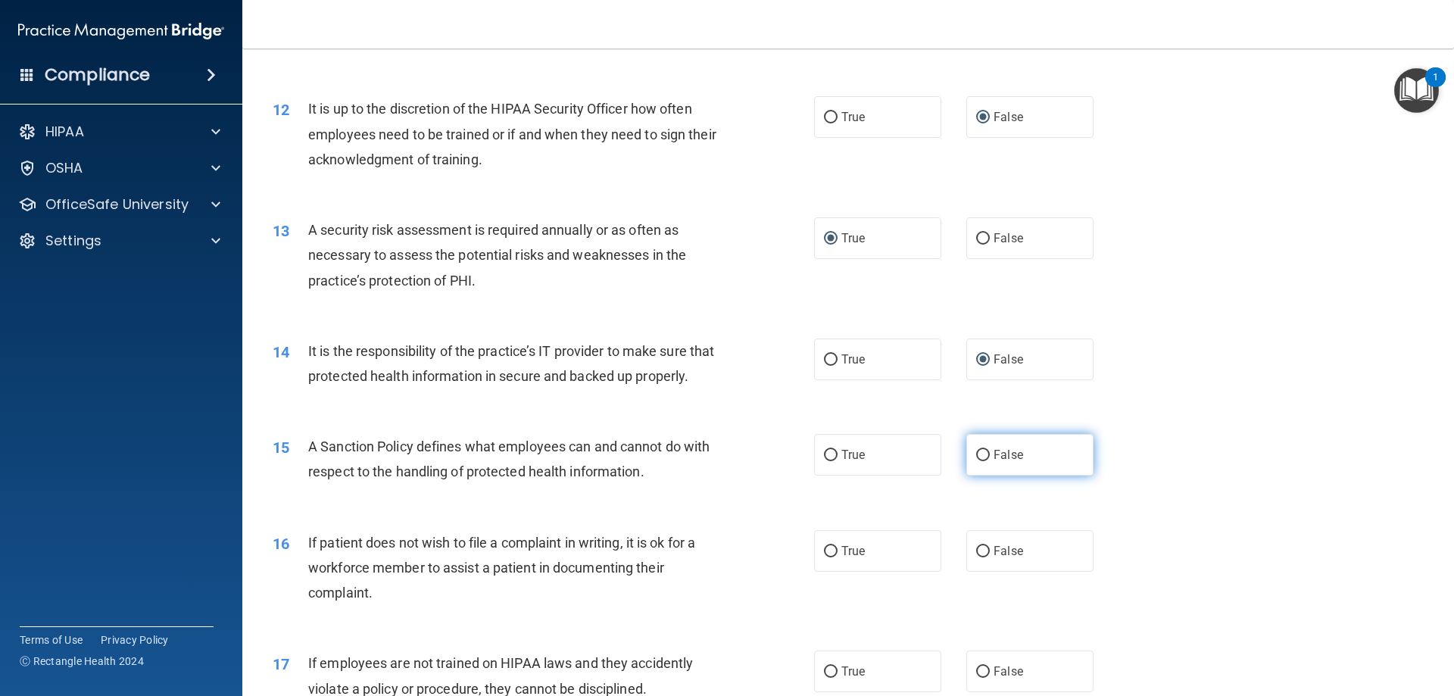
radio input "true"
click at [981, 551] on input "False" at bounding box center [983, 551] width 14 height 11
radio input "true"
click at [978, 669] on input "False" at bounding box center [983, 671] width 14 height 11
radio input "true"
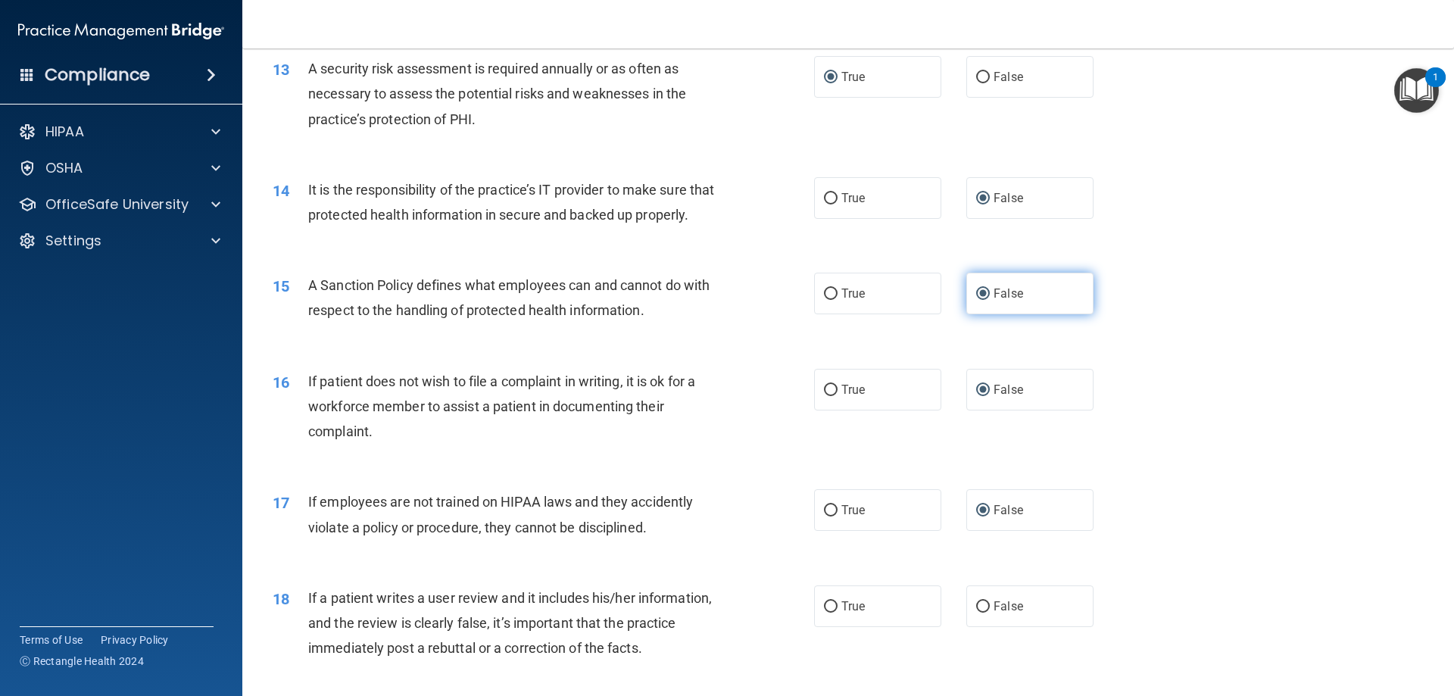
scroll to position [1777, 0]
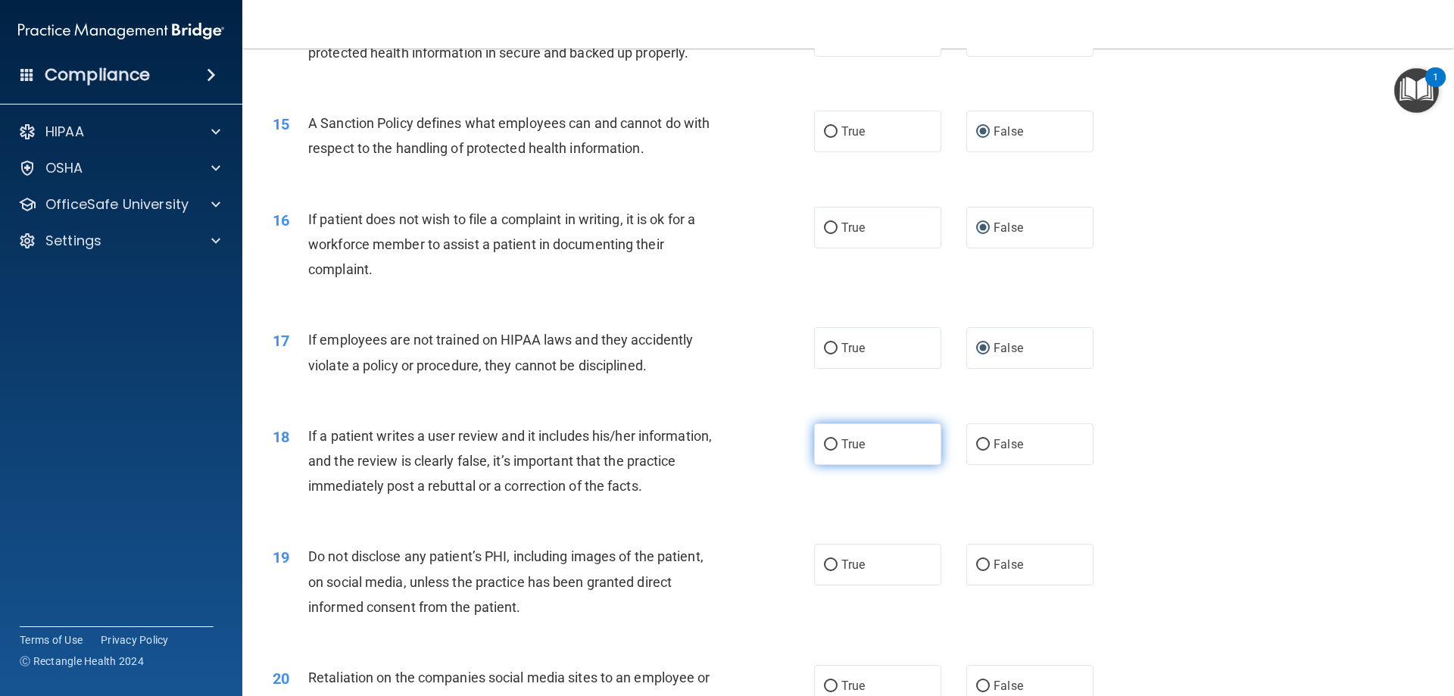
click at [824, 445] on input "True" at bounding box center [831, 444] width 14 height 11
radio input "true"
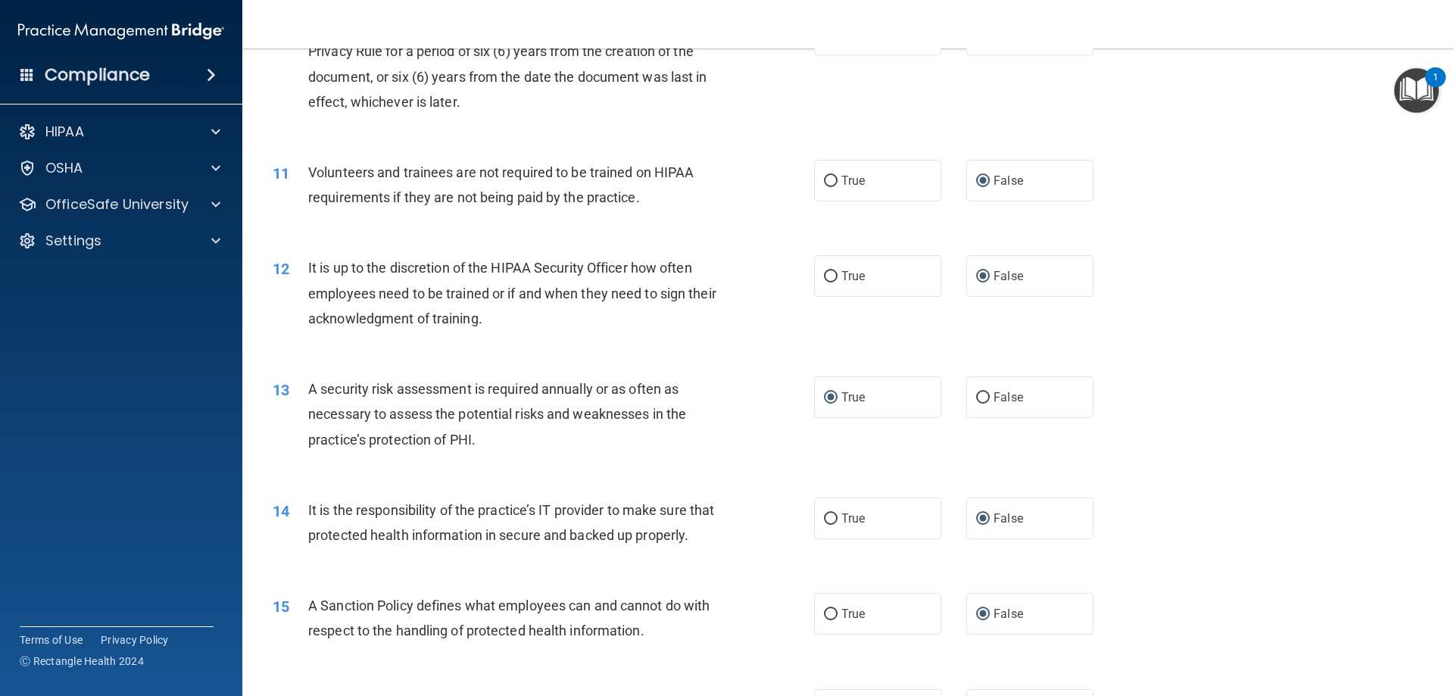
scroll to position [1456, 0]
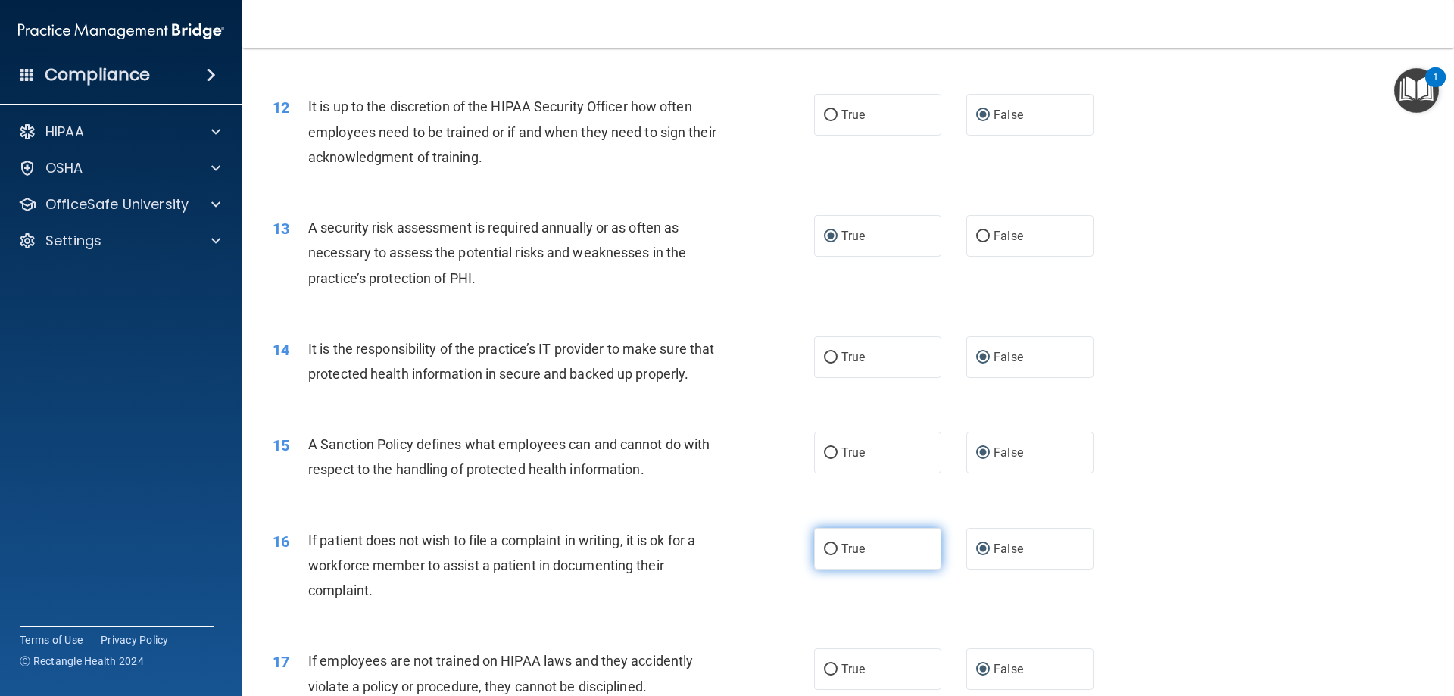
click at [841, 550] on span "True" at bounding box center [852, 548] width 23 height 14
click at [836, 550] on input "True" at bounding box center [831, 549] width 14 height 11
radio input "true"
radio input "false"
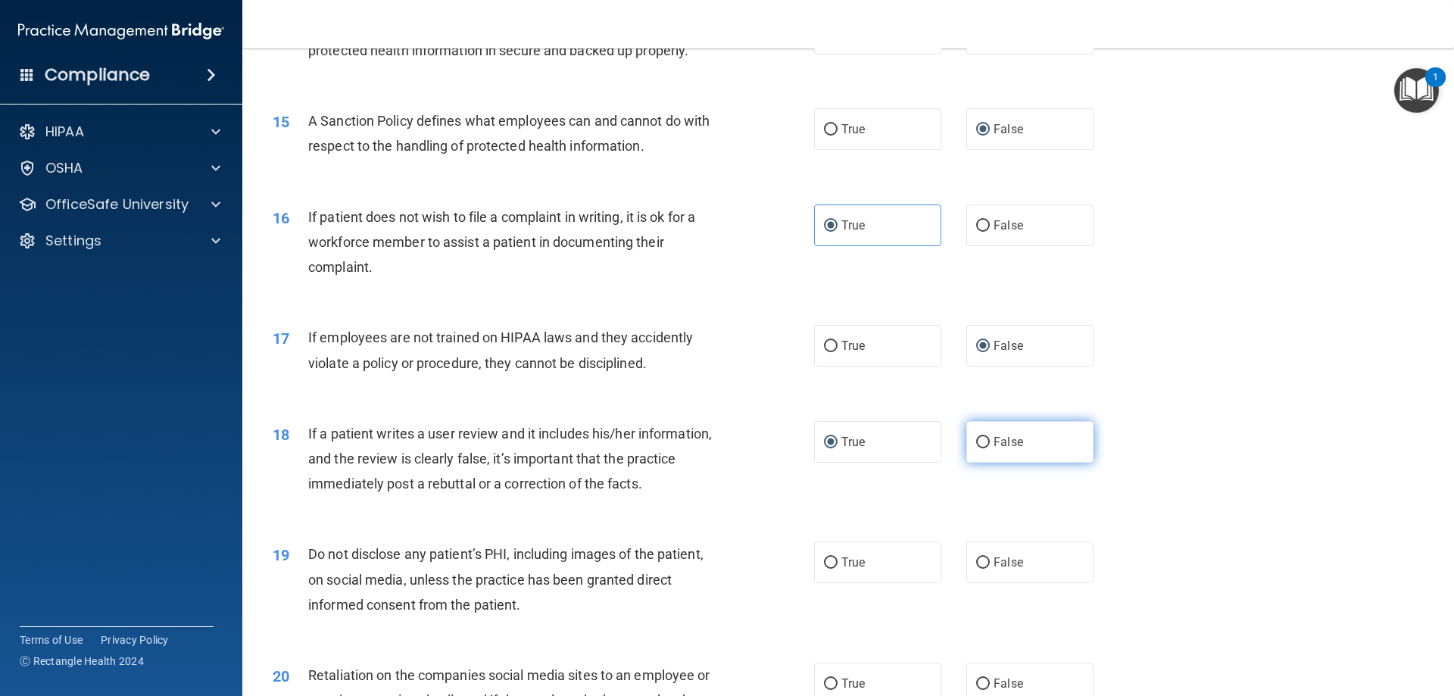
click at [981, 433] on label "False" at bounding box center [1029, 442] width 127 height 42
click at [981, 437] on input "False" at bounding box center [983, 442] width 14 height 11
radio input "true"
radio input "false"
click at [828, 557] on input "True" at bounding box center [831, 562] width 14 height 11
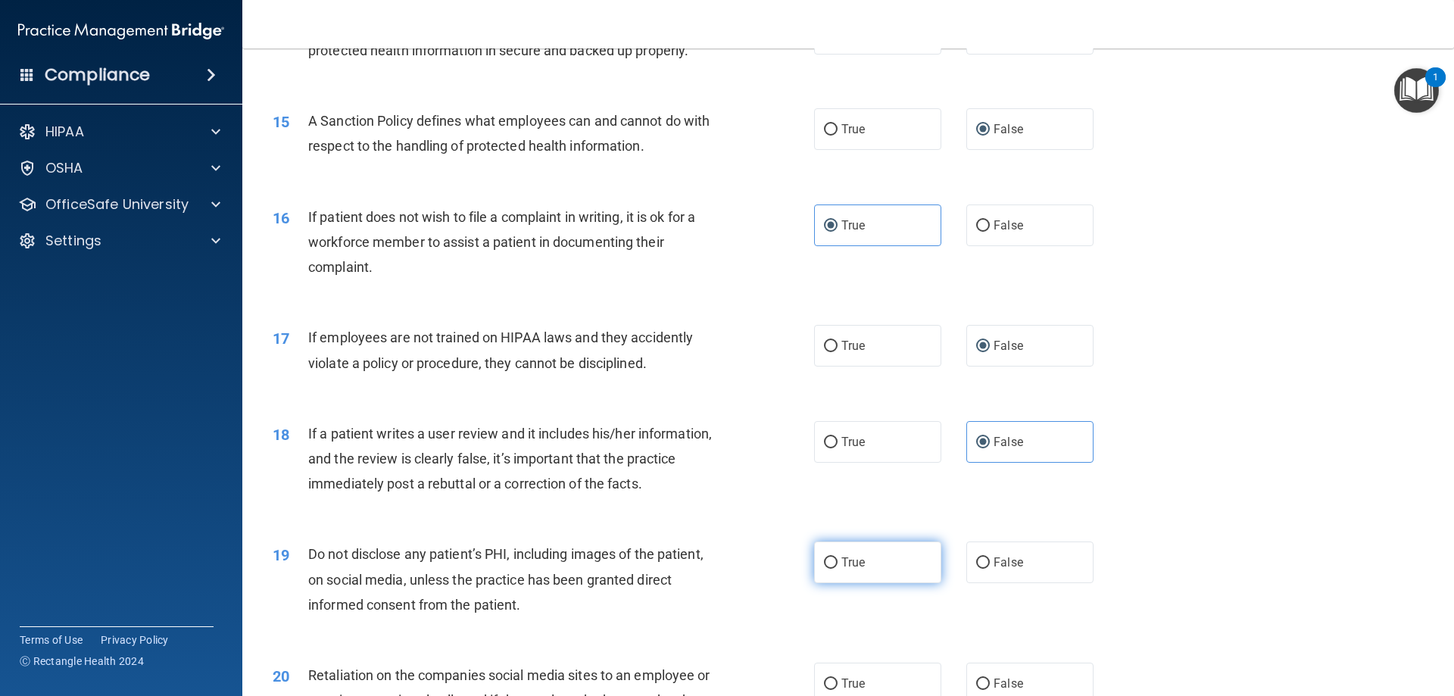
radio input "true"
click at [978, 681] on input "False" at bounding box center [983, 683] width 14 height 11
radio input "true"
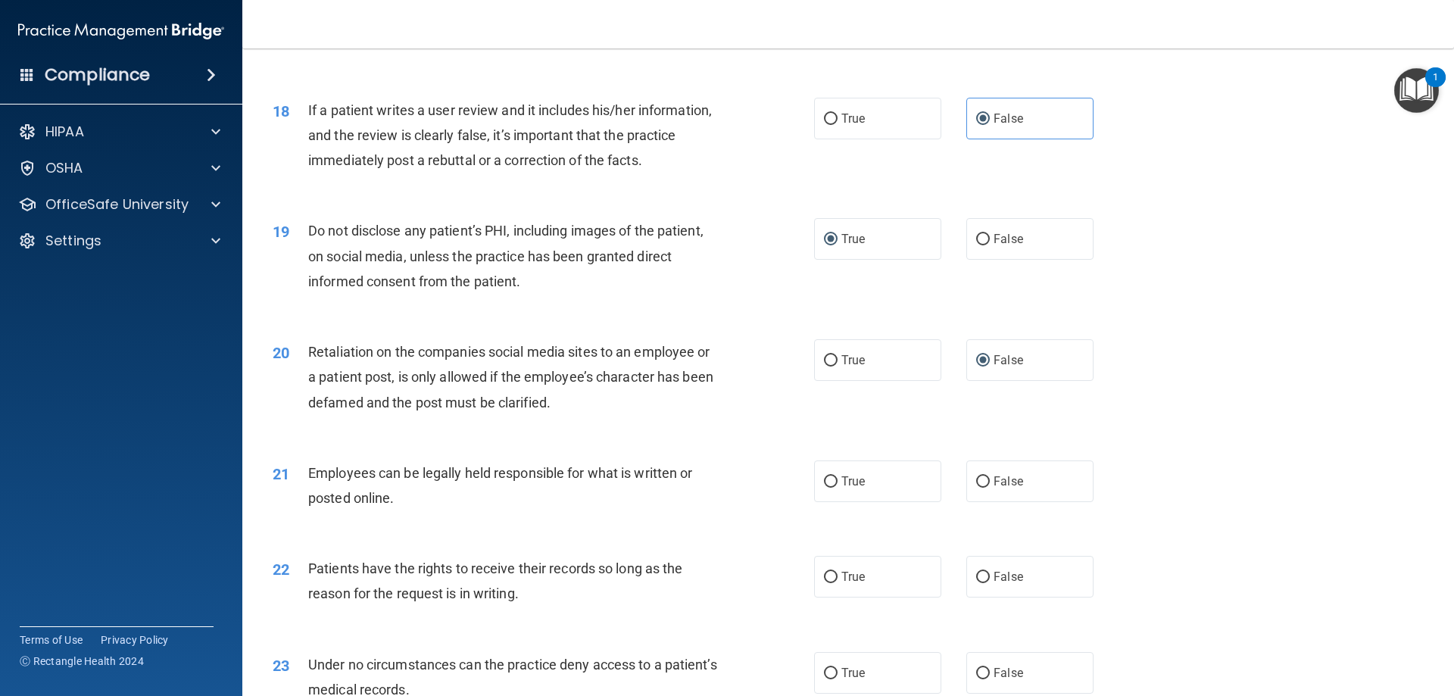
scroll to position [2264, 0]
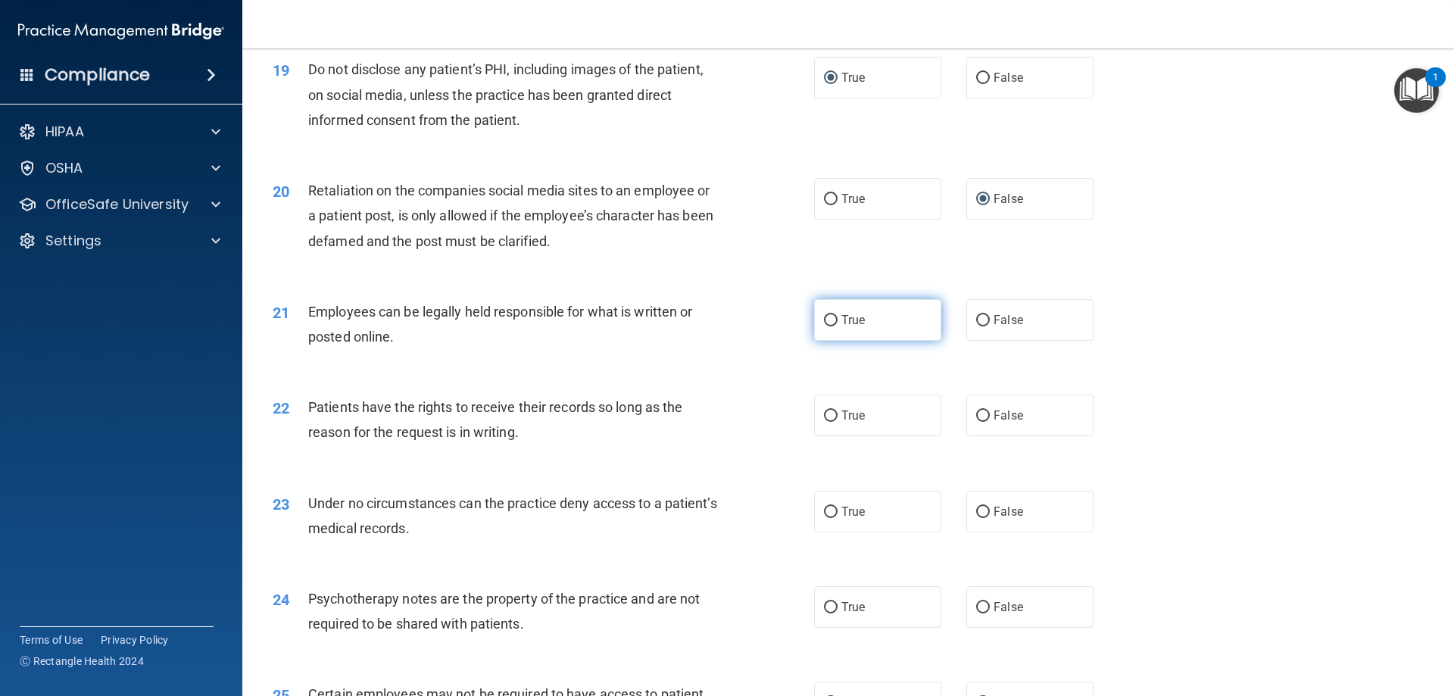
click at [824, 321] on input "True" at bounding box center [831, 320] width 14 height 11
radio input "true"
click at [978, 417] on input "False" at bounding box center [983, 415] width 14 height 11
radio input "true"
click at [978, 513] on input "False" at bounding box center [983, 512] width 14 height 11
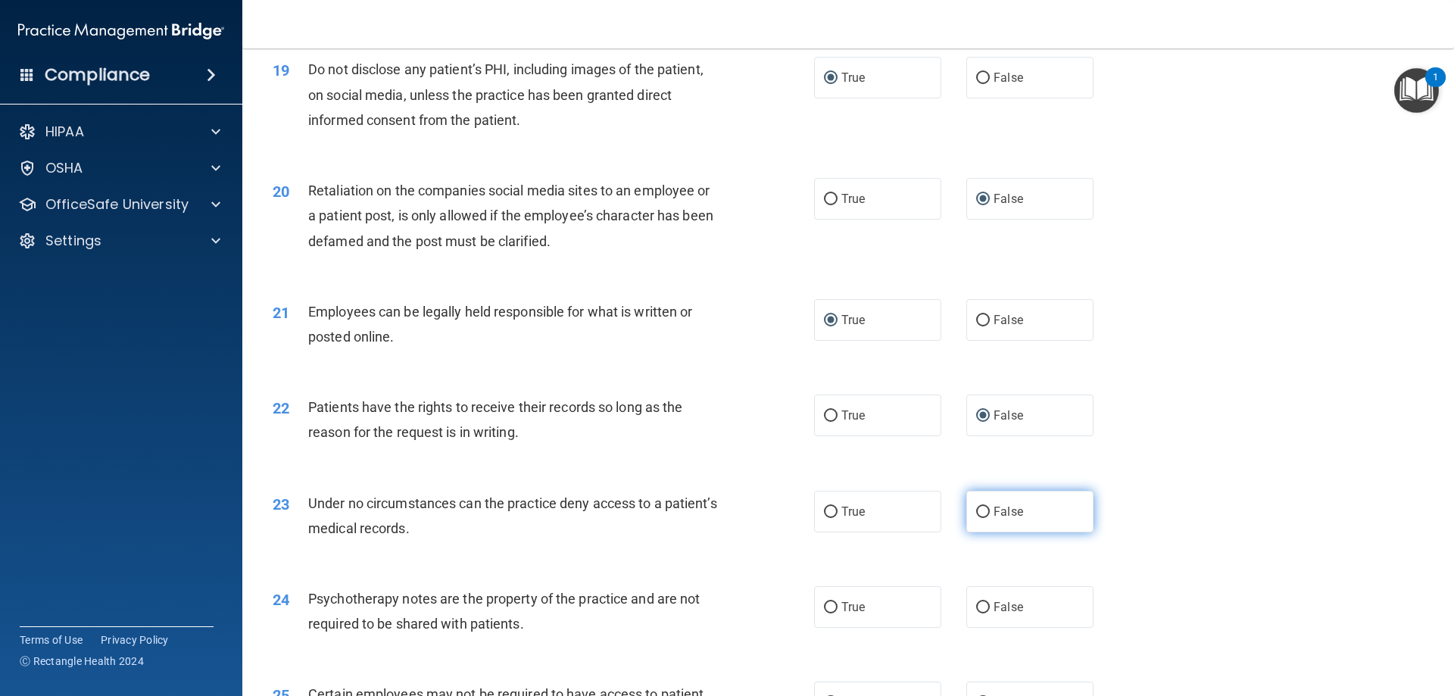
radio input "true"
click at [831, 603] on input "True" at bounding box center [831, 607] width 14 height 11
radio input "true"
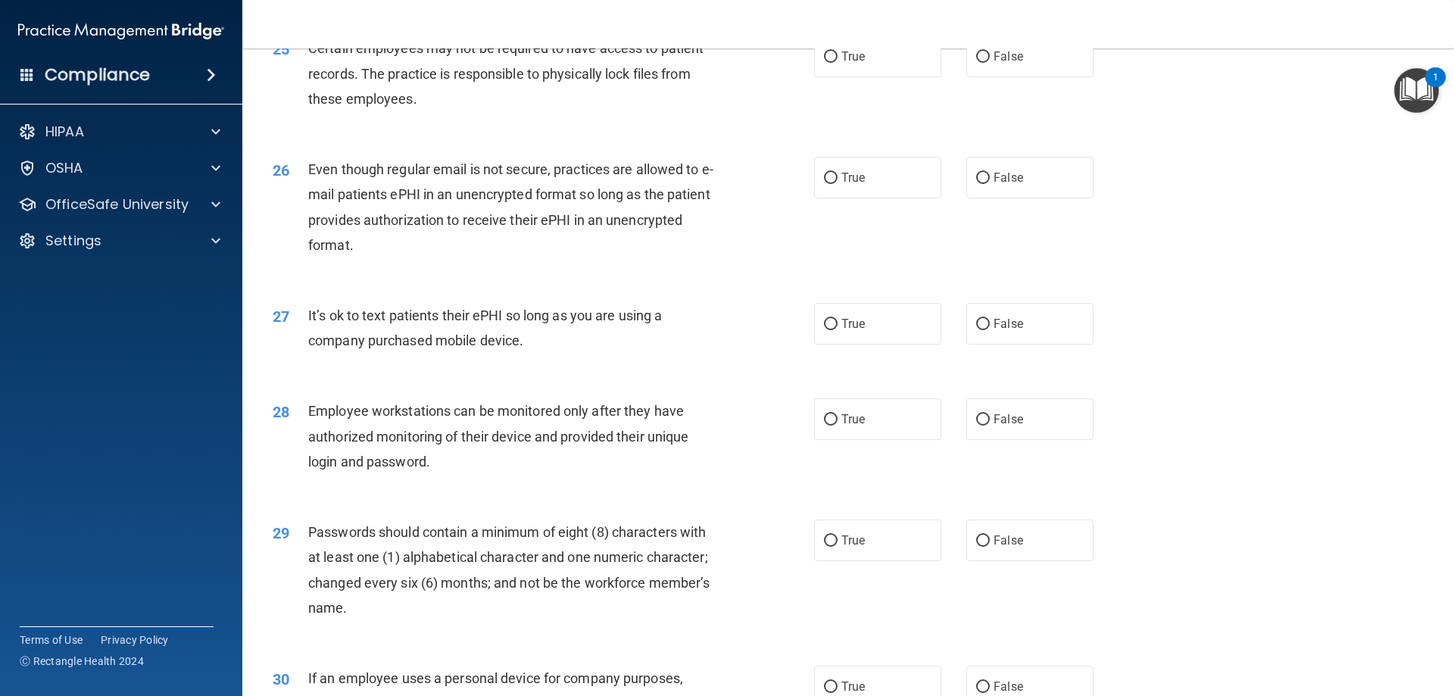
scroll to position [2749, 0]
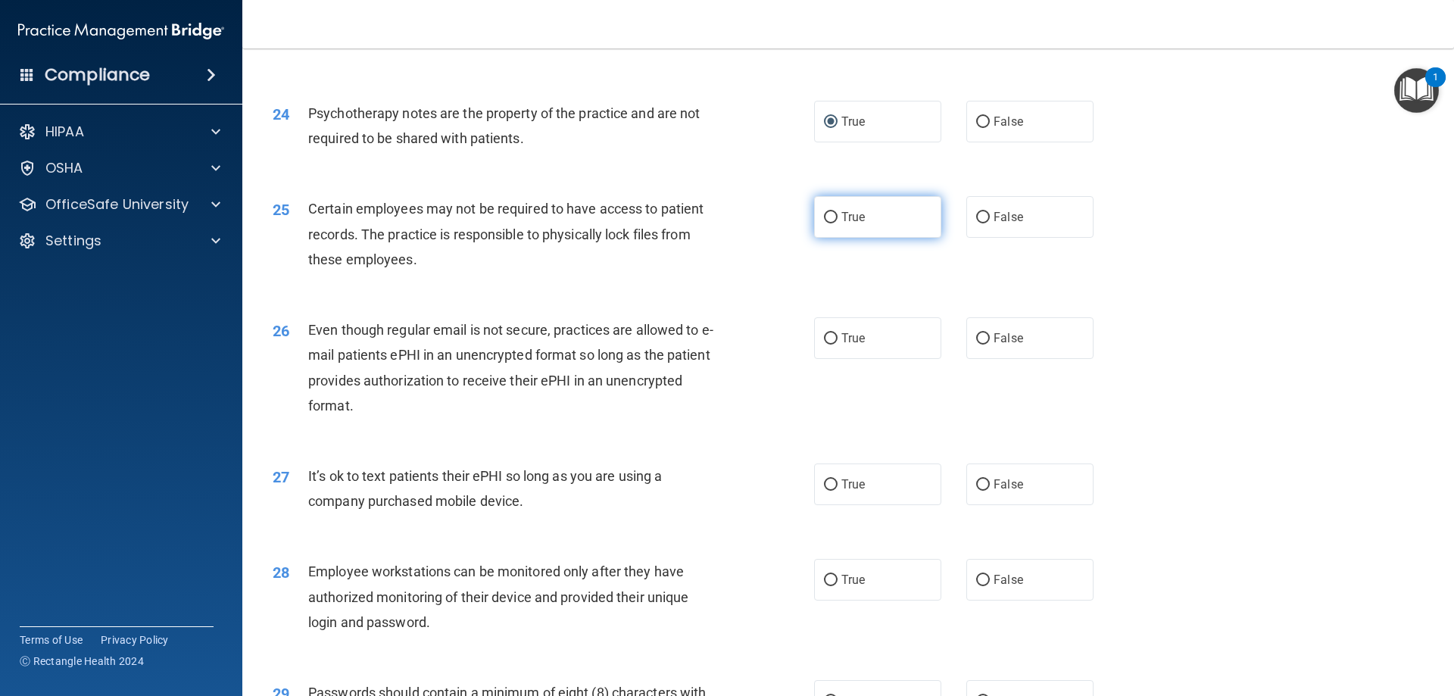
click at [826, 212] on input "True" at bounding box center [831, 217] width 14 height 11
radio input "true"
click at [824, 338] on input "True" at bounding box center [831, 338] width 14 height 11
radio input "true"
drag, startPoint x: 973, startPoint y: 481, endPoint x: 972, endPoint y: 545, distance: 64.4
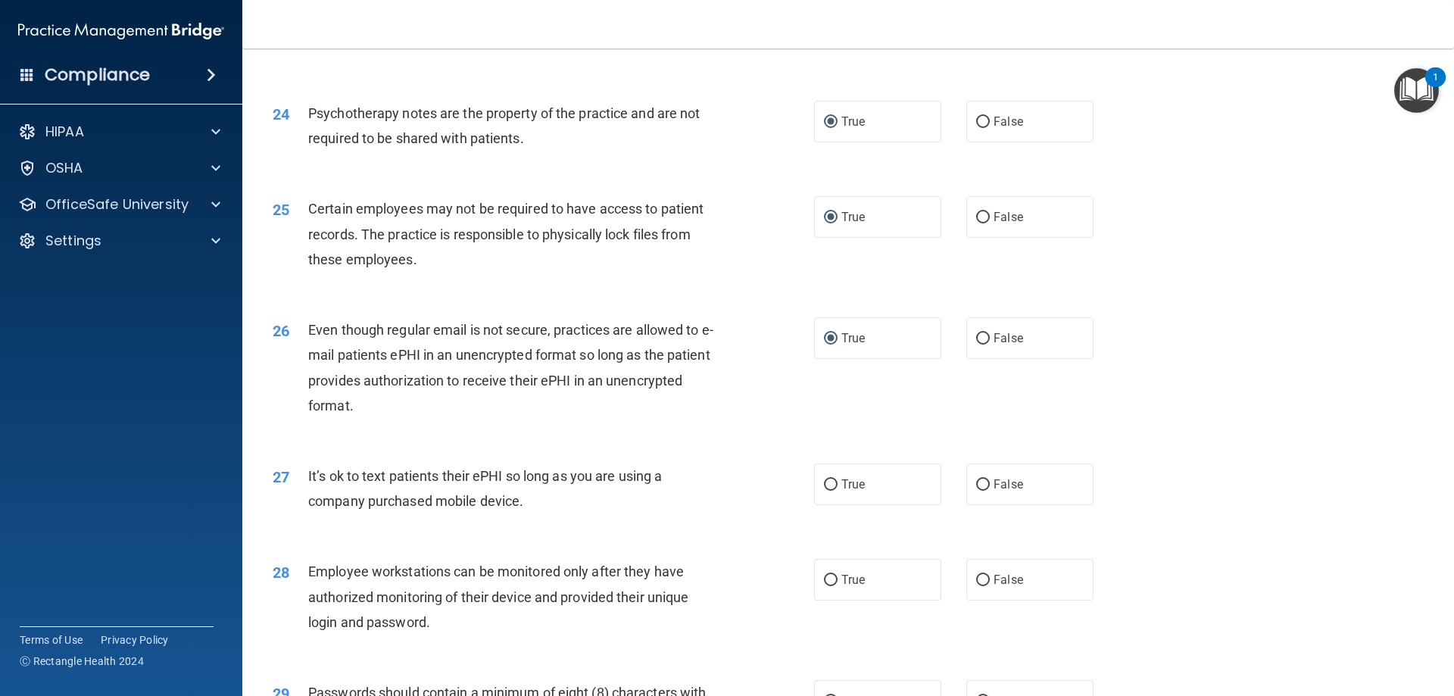
click at [976, 480] on input "False" at bounding box center [983, 484] width 14 height 11
radio input "true"
click at [980, 581] on input "False" at bounding box center [983, 580] width 14 height 11
radio input "true"
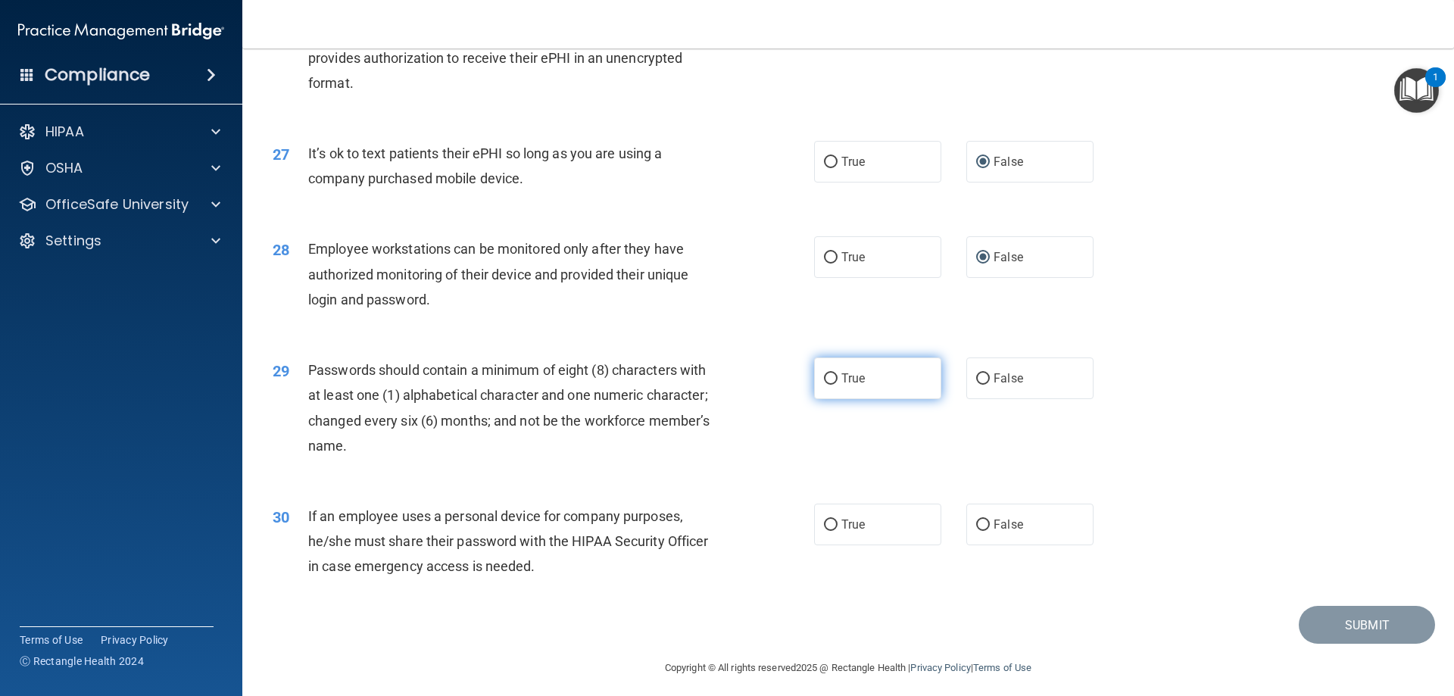
click at [824, 377] on input "True" at bounding box center [831, 378] width 14 height 11
radio input "true"
click at [976, 524] on input "False" at bounding box center [983, 524] width 14 height 11
radio input "true"
click at [1345, 621] on button "Submit" at bounding box center [1367, 625] width 136 height 39
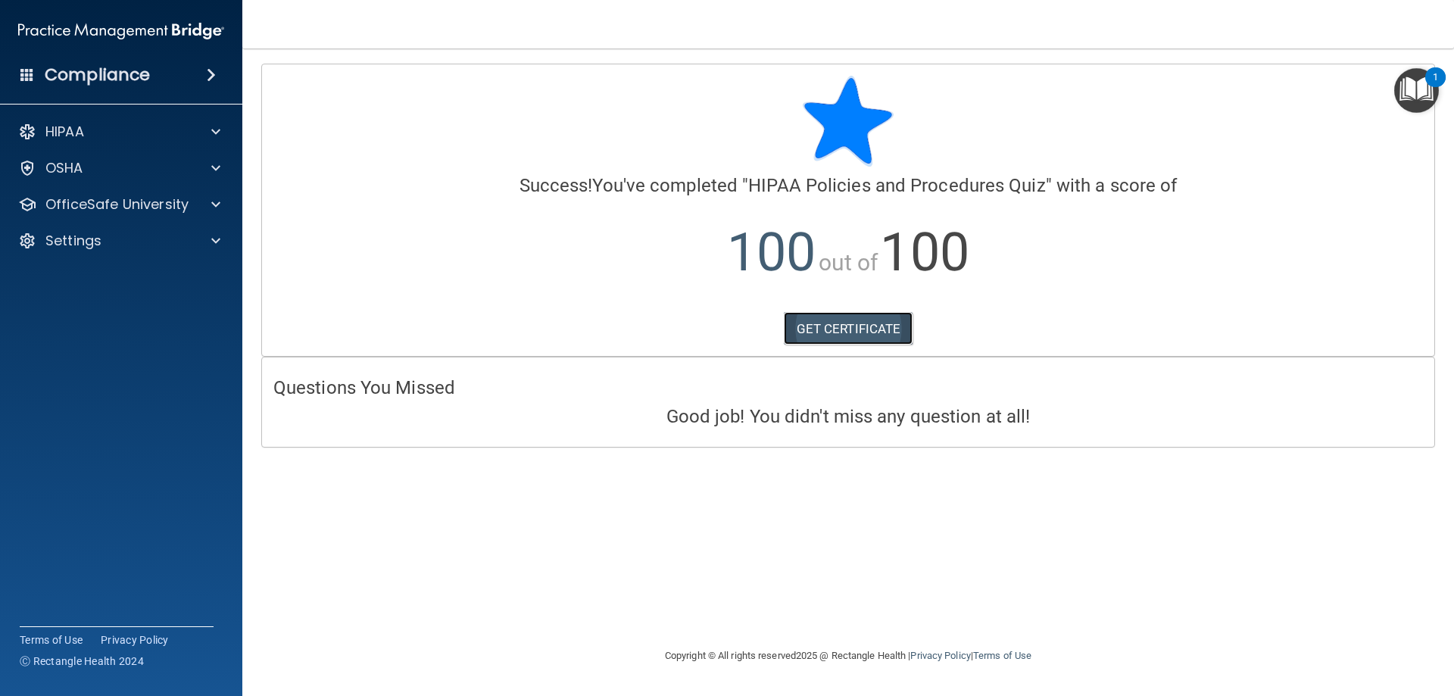
click at [826, 324] on link "GET CERTIFICATE" at bounding box center [848, 328] width 129 height 33
click at [92, 195] on p "OfficeSafe University" at bounding box center [116, 204] width 143 height 18
click at [154, 244] on div "HIPAA Training" at bounding box center [113, 240] width 207 height 15
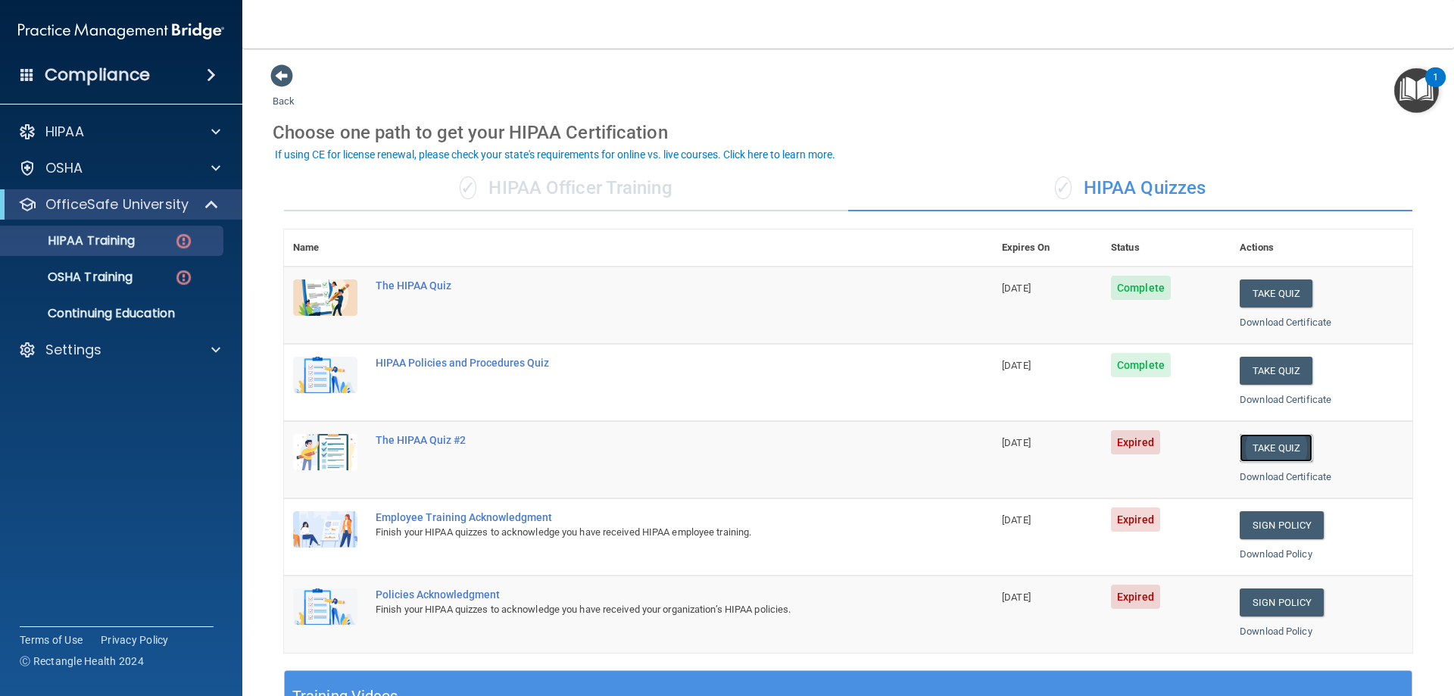
click at [1255, 449] on button "Take Quiz" at bounding box center [1276, 448] width 73 height 28
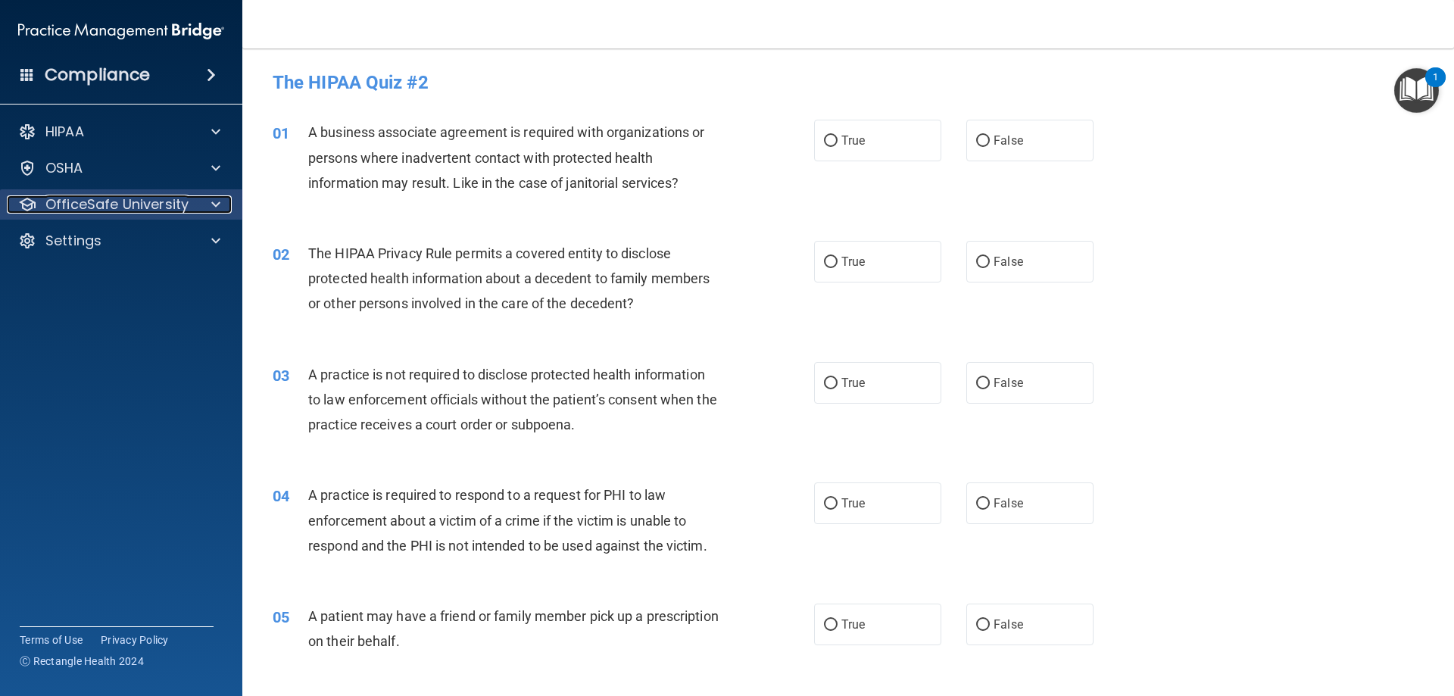
click at [205, 201] on div at bounding box center [214, 204] width 38 height 18
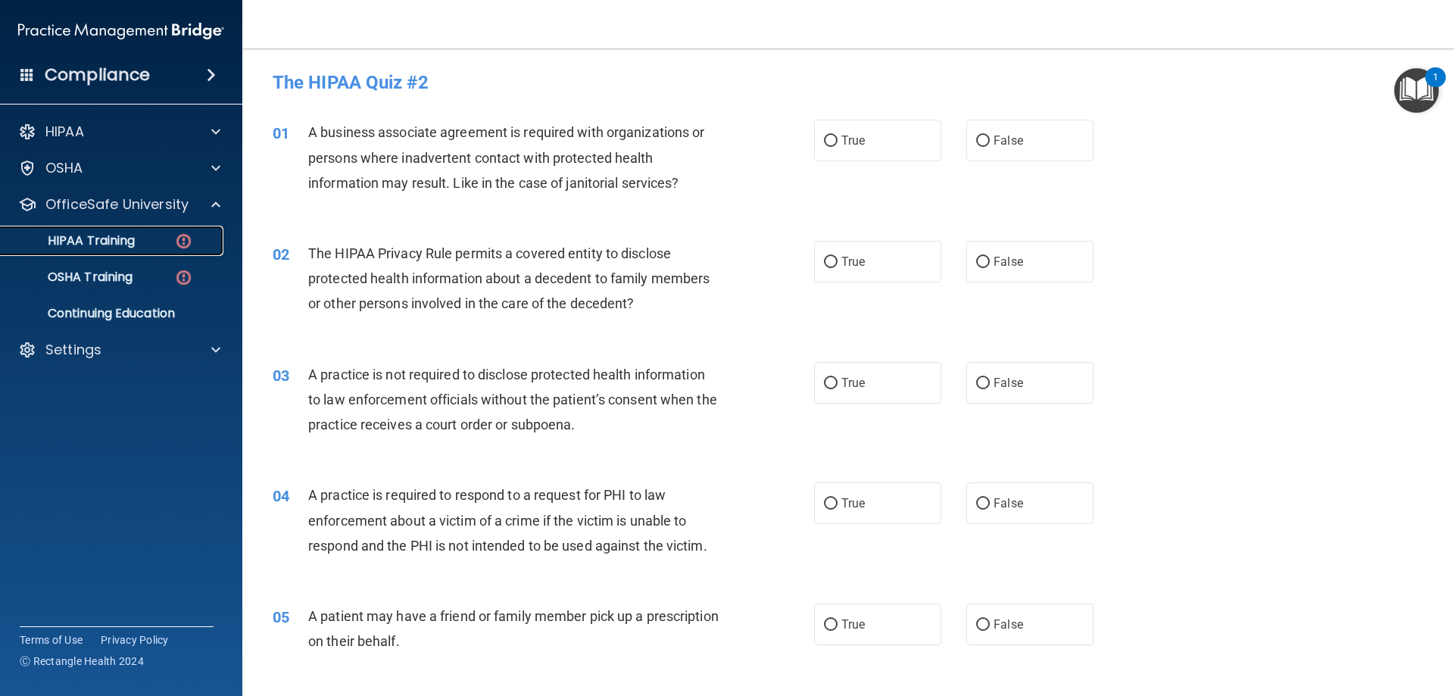
click at [126, 245] on p "HIPAA Training" at bounding box center [72, 240] width 125 height 15
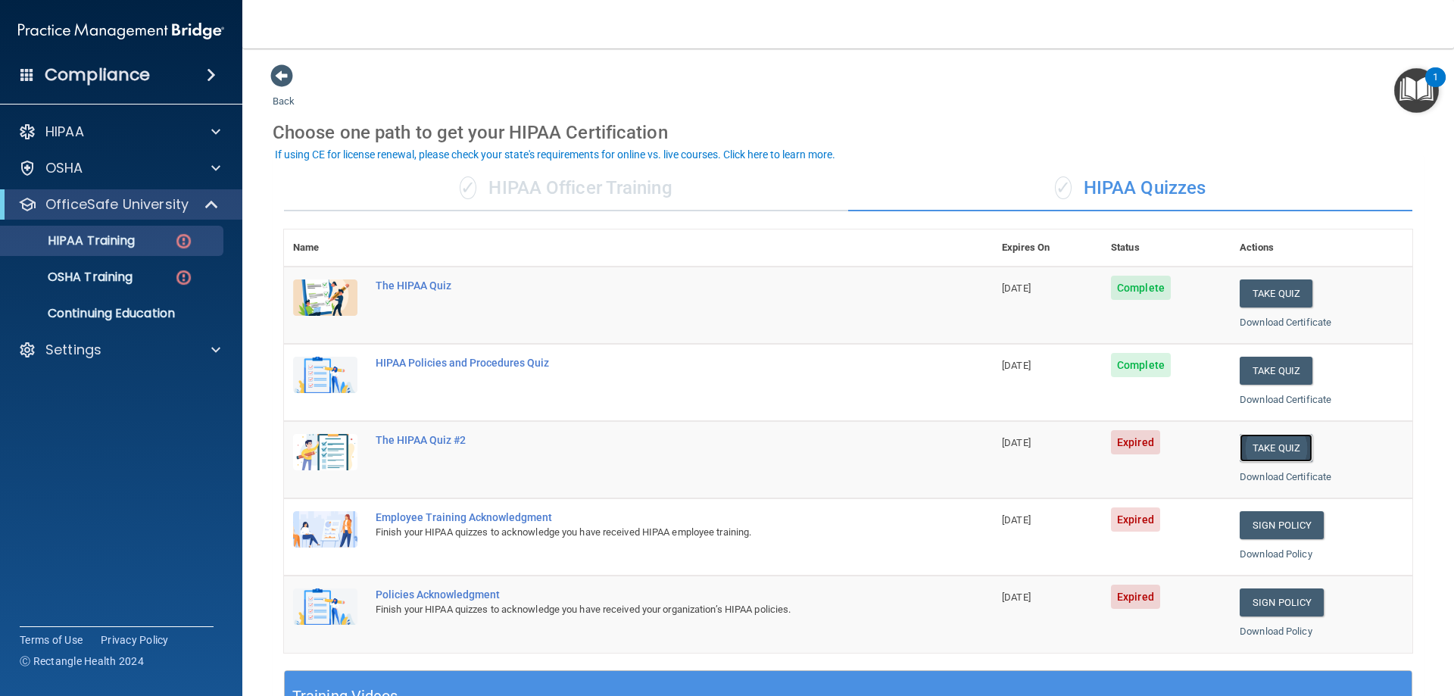
click at [1268, 443] on button "Take Quiz" at bounding box center [1276, 448] width 73 height 28
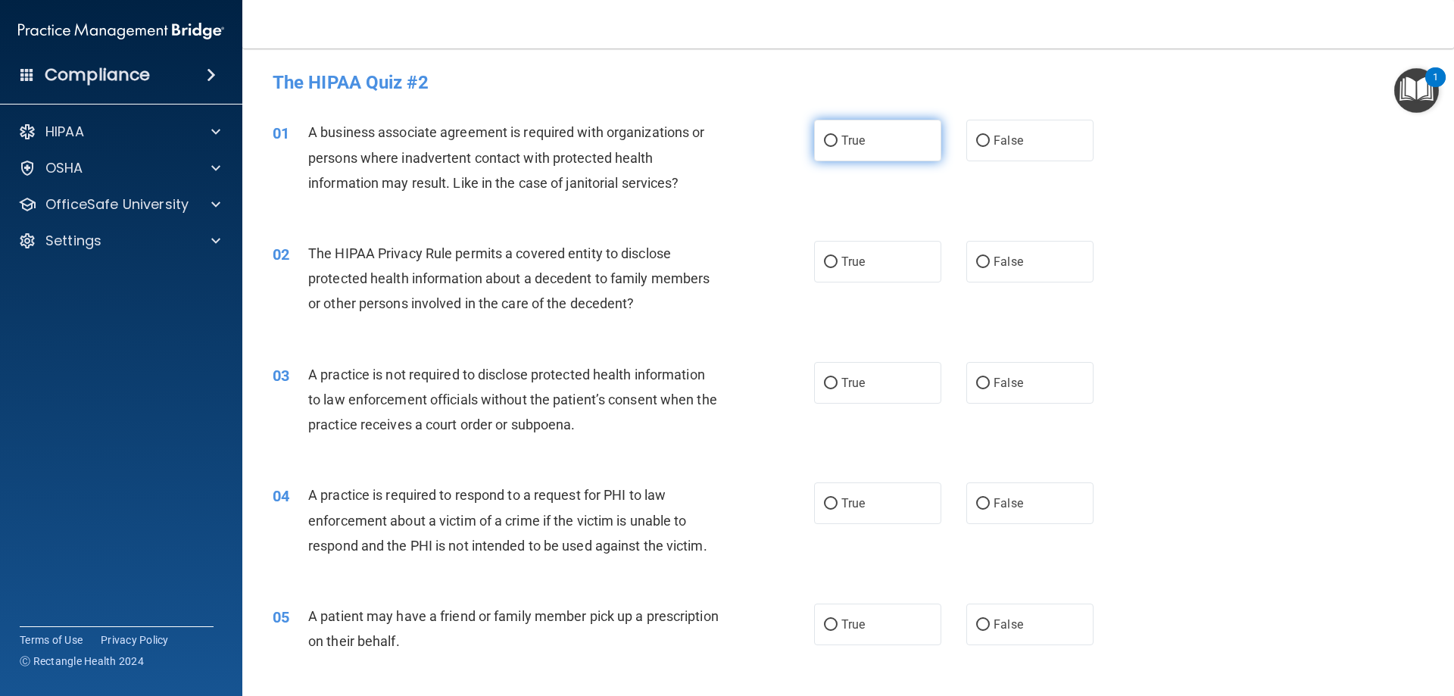
click at [824, 142] on input "True" at bounding box center [831, 141] width 14 height 11
radio input "true"
click at [825, 258] on input "True" at bounding box center [831, 262] width 14 height 11
radio input "true"
click at [976, 382] on input "False" at bounding box center [983, 383] width 14 height 11
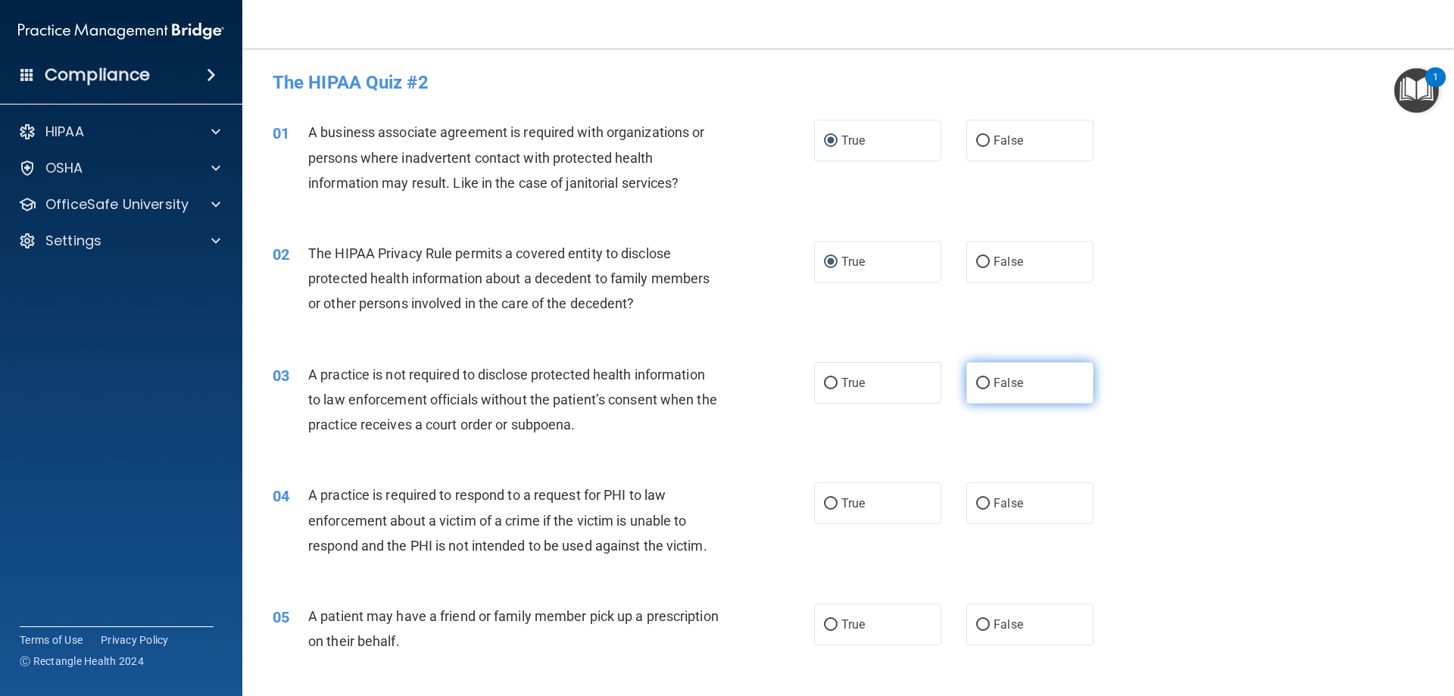
radio input "true"
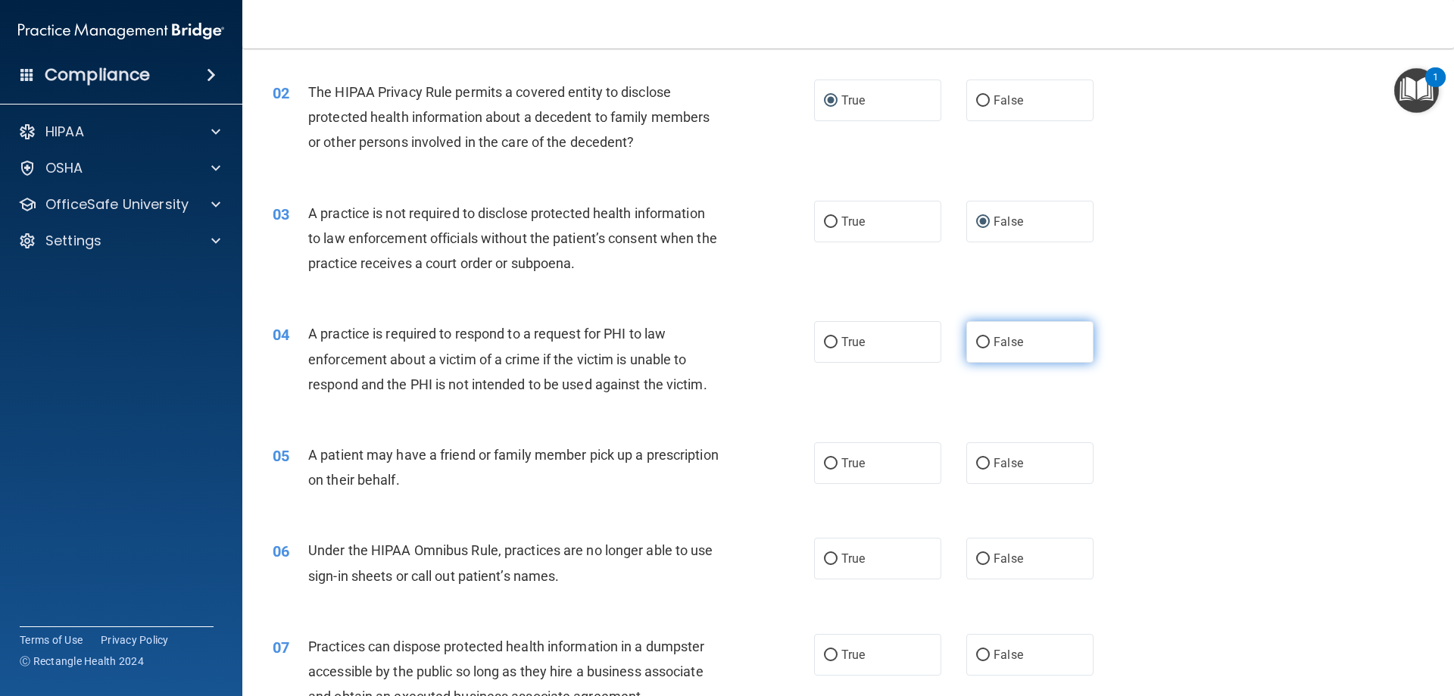
click at [976, 337] on input "False" at bounding box center [983, 342] width 14 height 11
radio input "true"
